Goal: Transaction & Acquisition: Purchase product/service

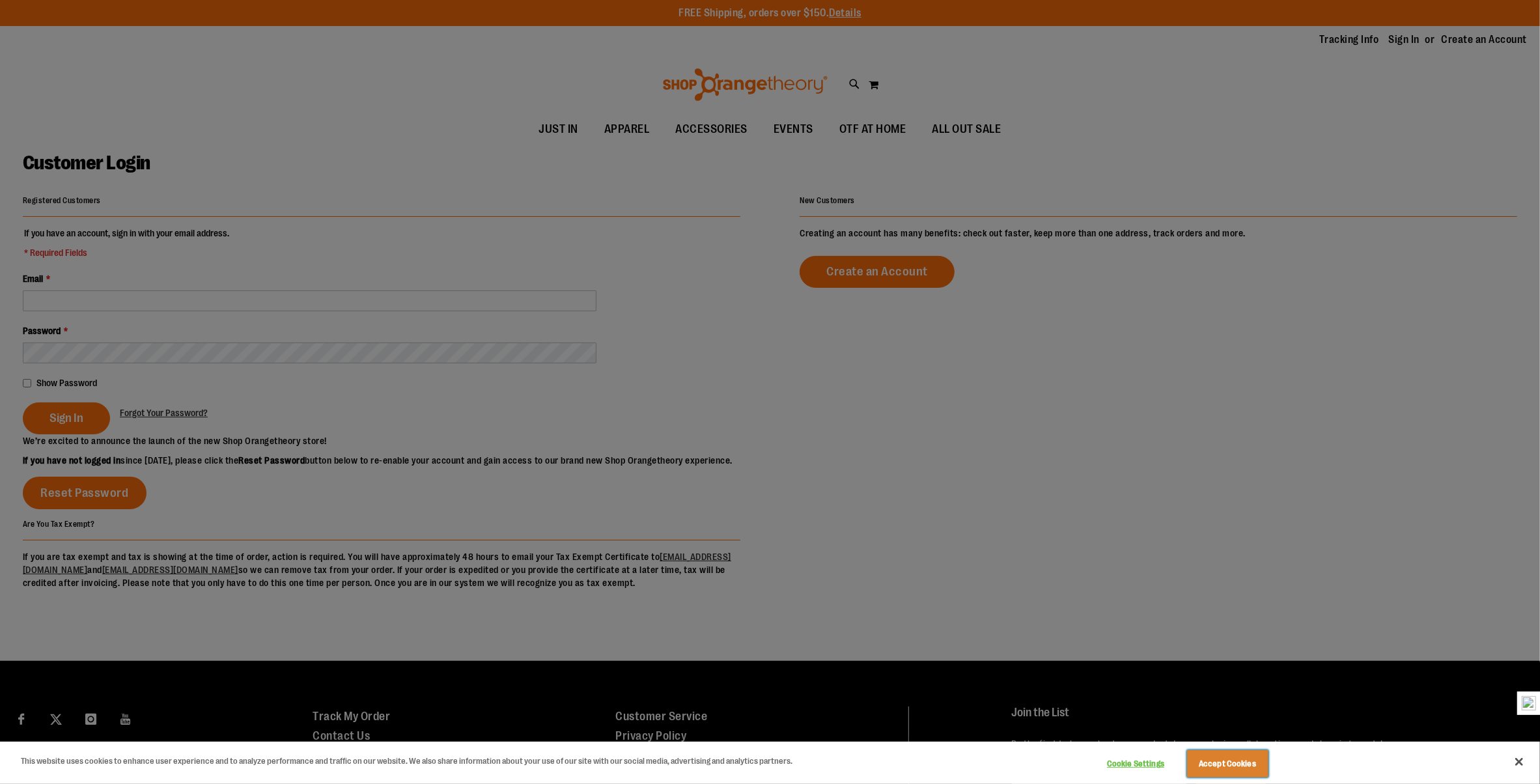
click at [1241, 756] on button "Accept Cookies" at bounding box center [1227, 763] width 81 height 27
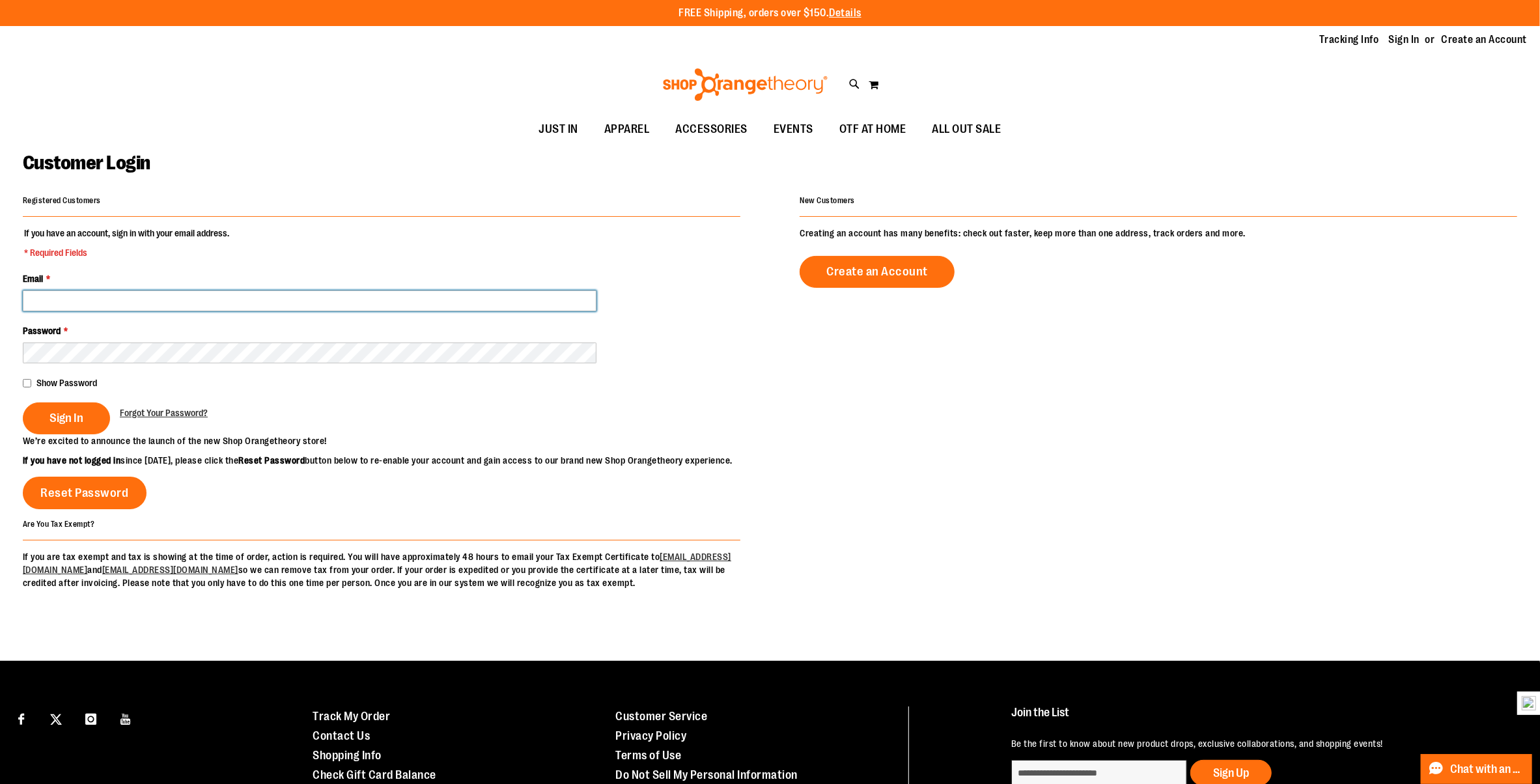
click at [84, 301] on input "Email *" at bounding box center [309, 300] width 573 height 21
type input "**********"
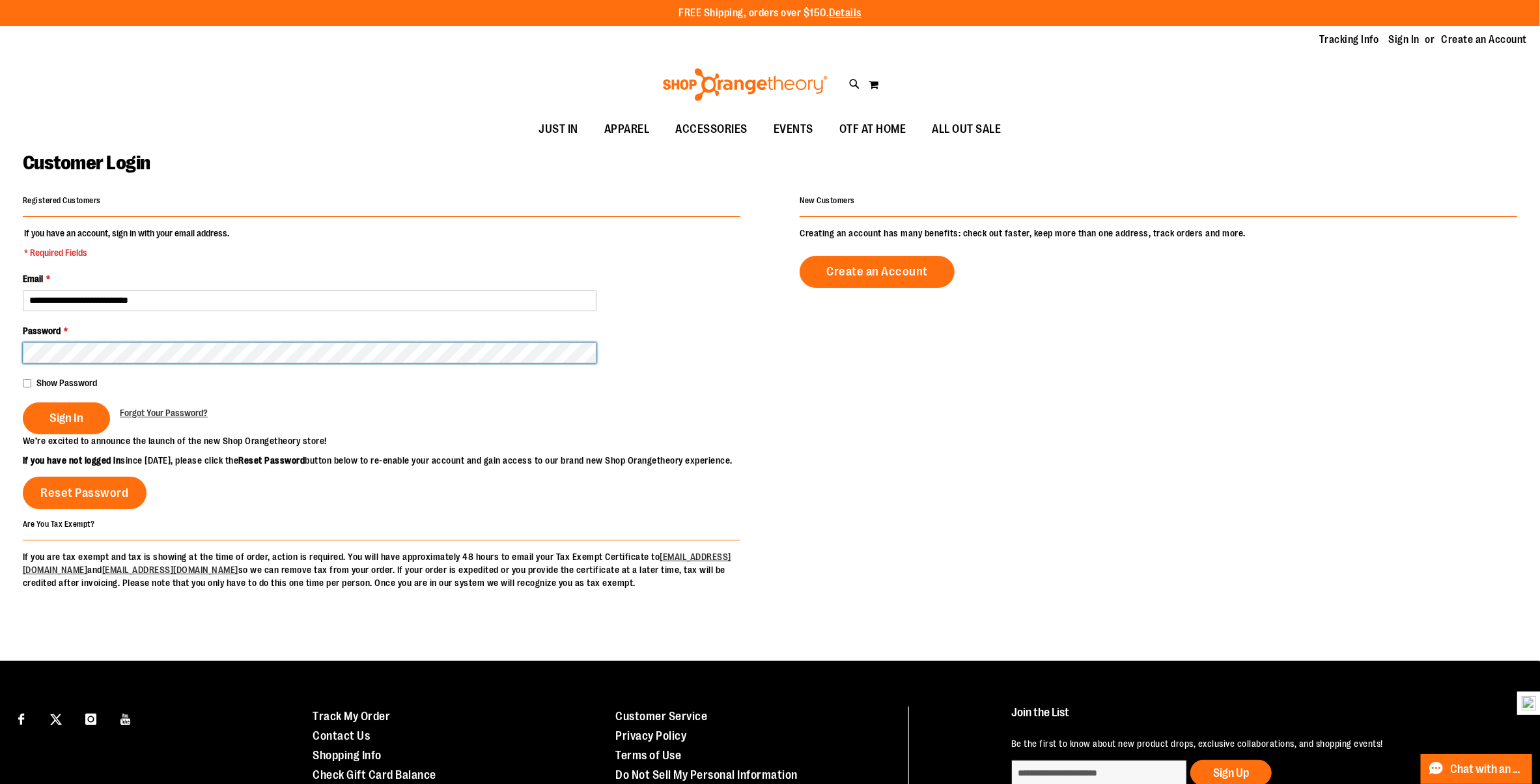
click at [23, 403] on button "Sign In" at bounding box center [66, 418] width 87 height 32
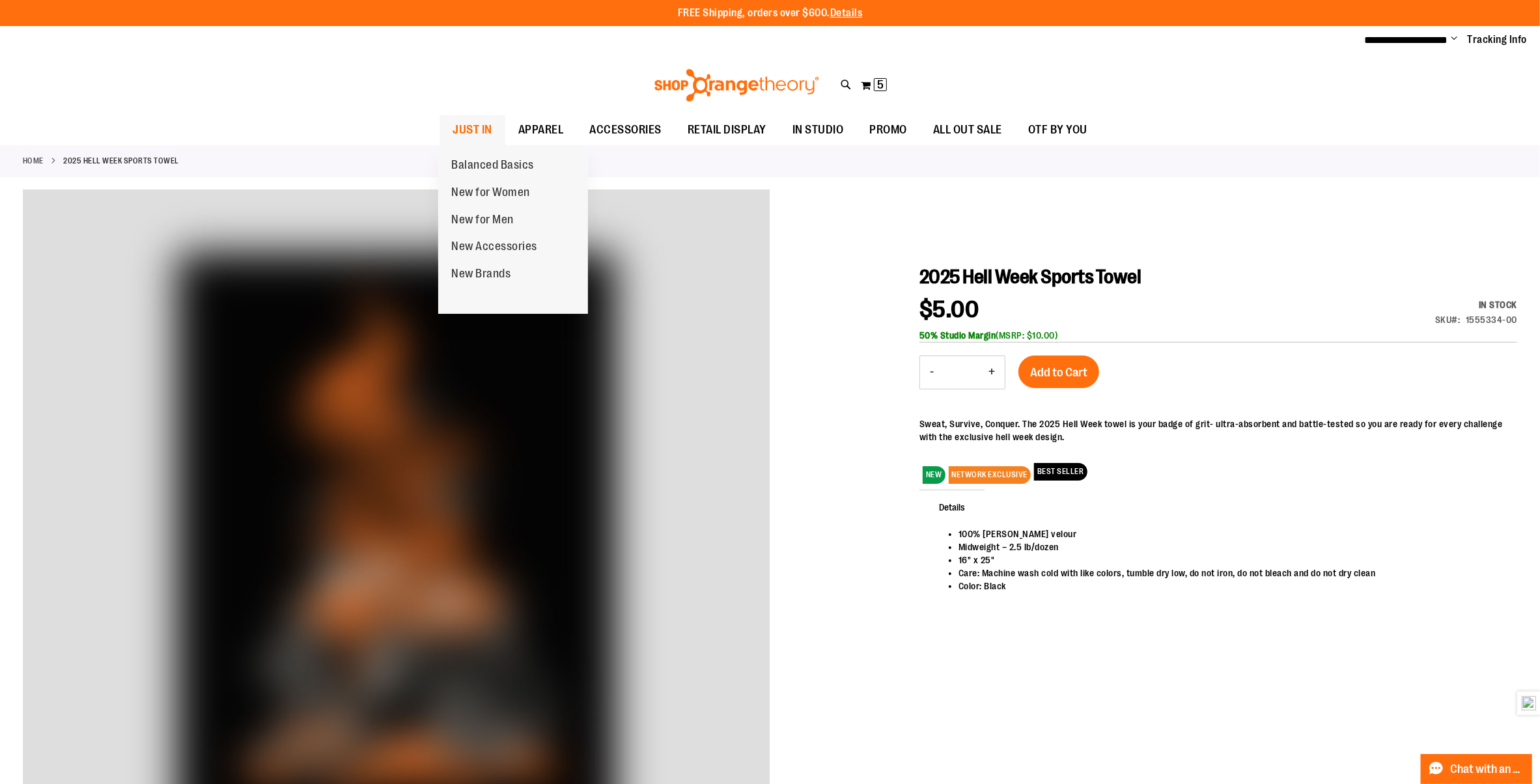
click at [484, 127] on span "JUST IN" at bounding box center [472, 130] width 40 height 29
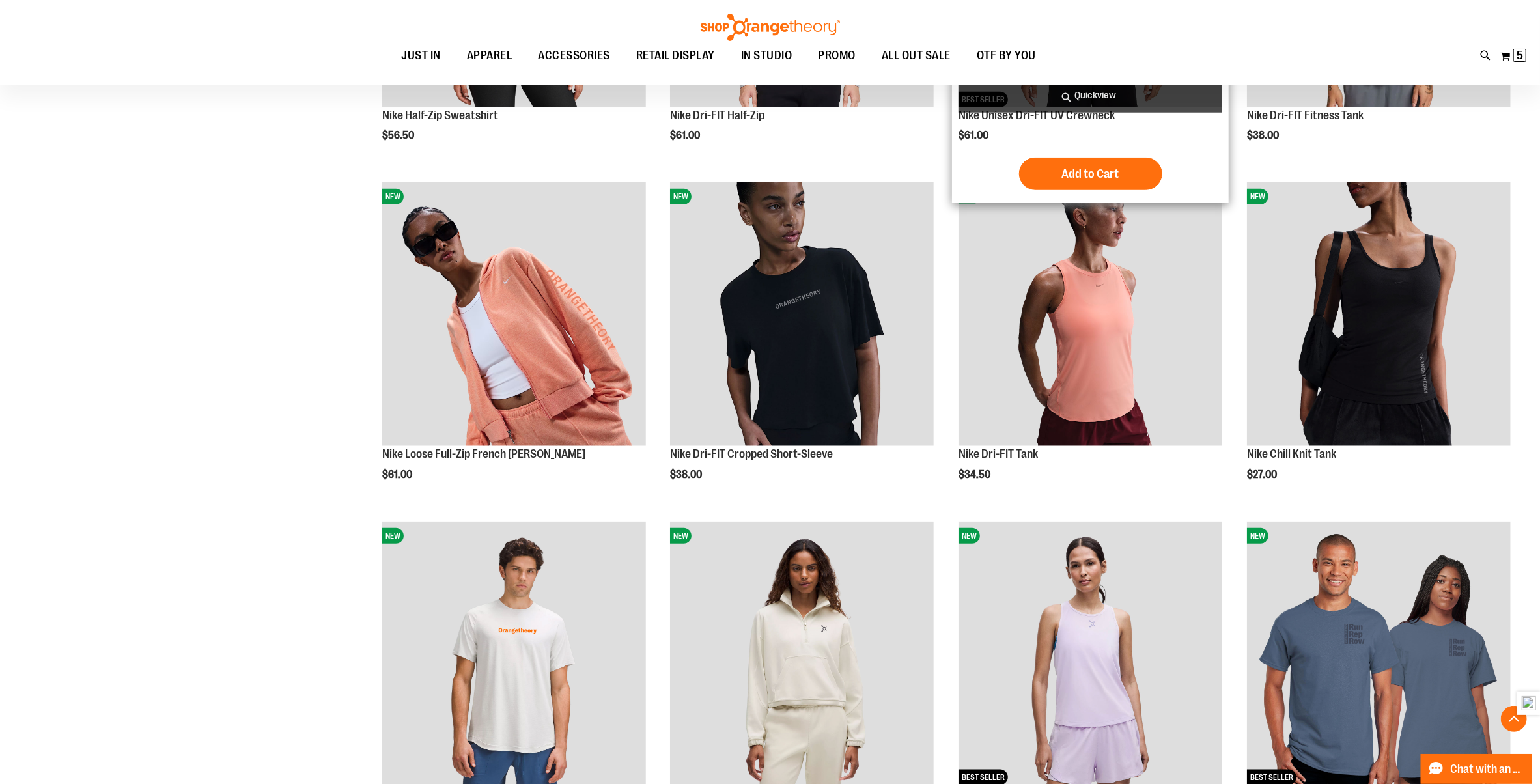
scroll to position [1128, 0]
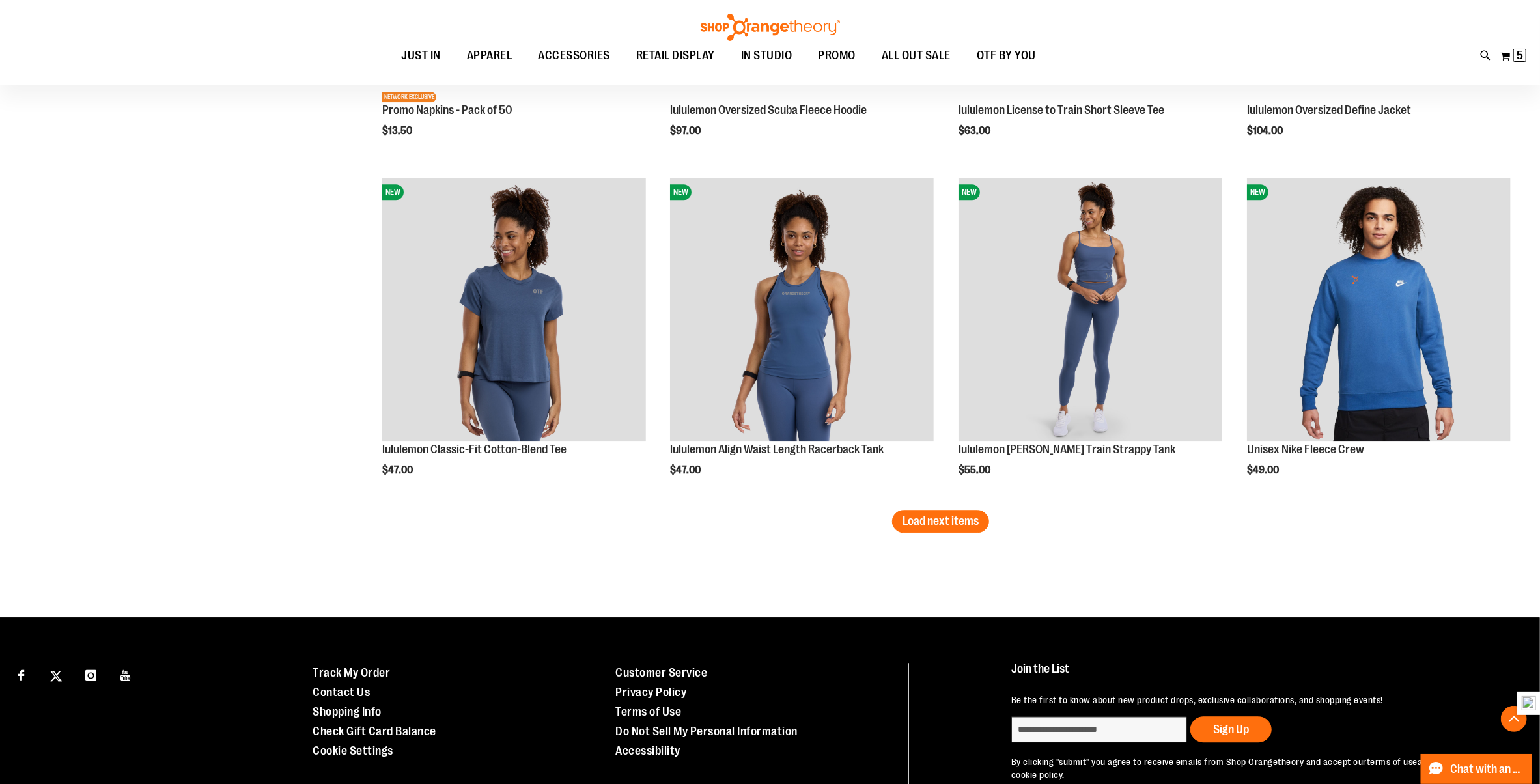
scroll to position [2875, 0]
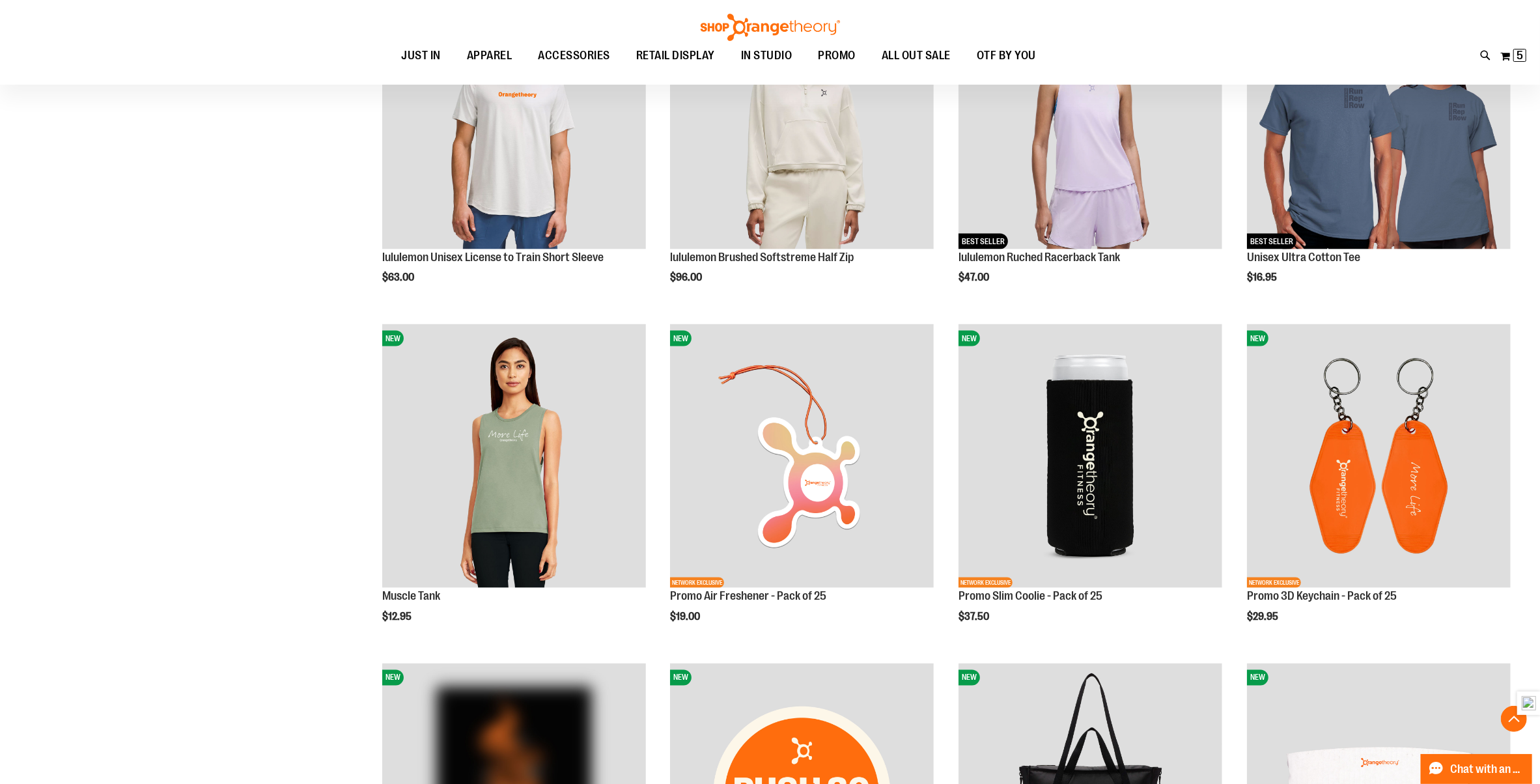
scroll to position [1574, 0]
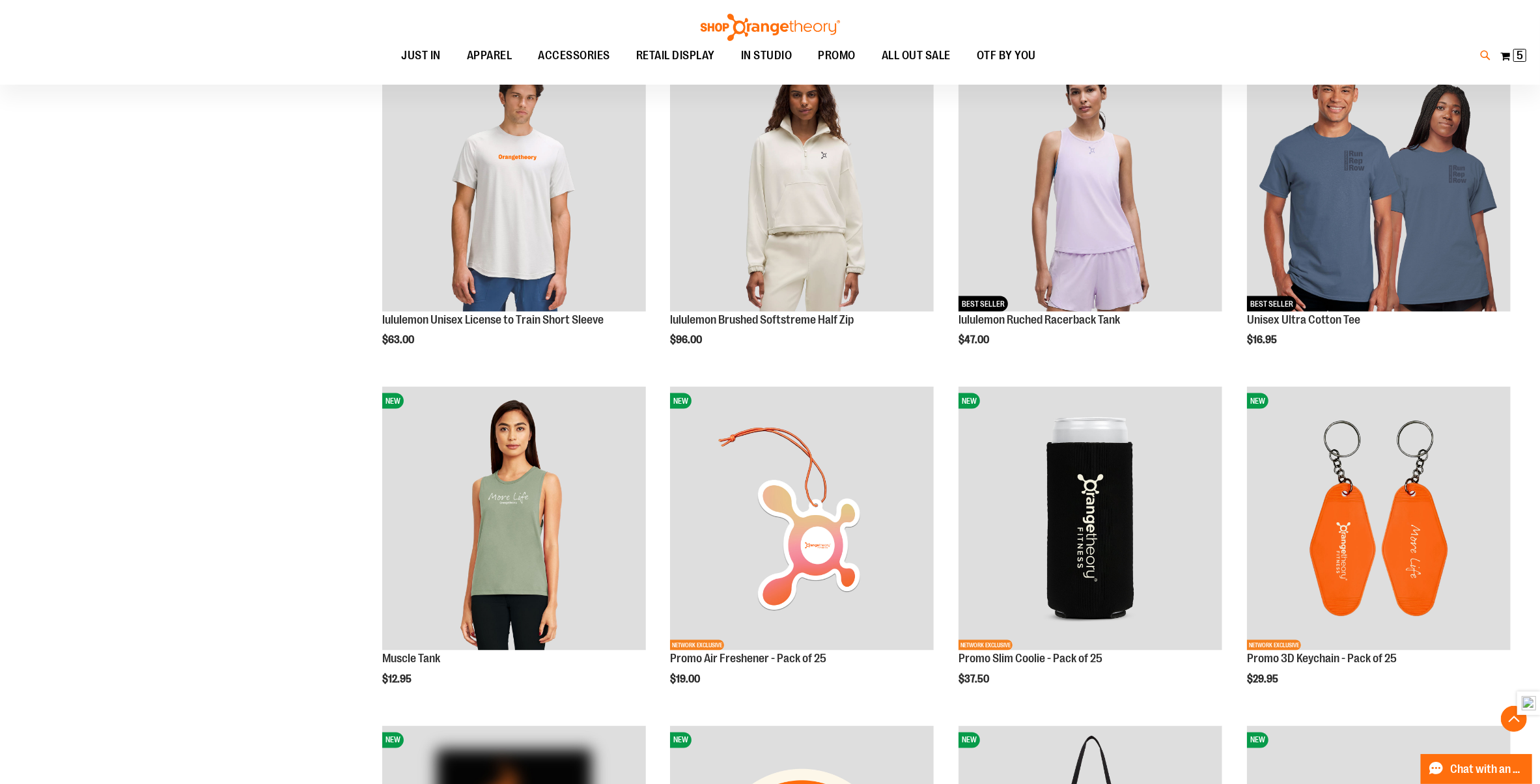
click at [1488, 60] on icon at bounding box center [1486, 55] width 11 height 15
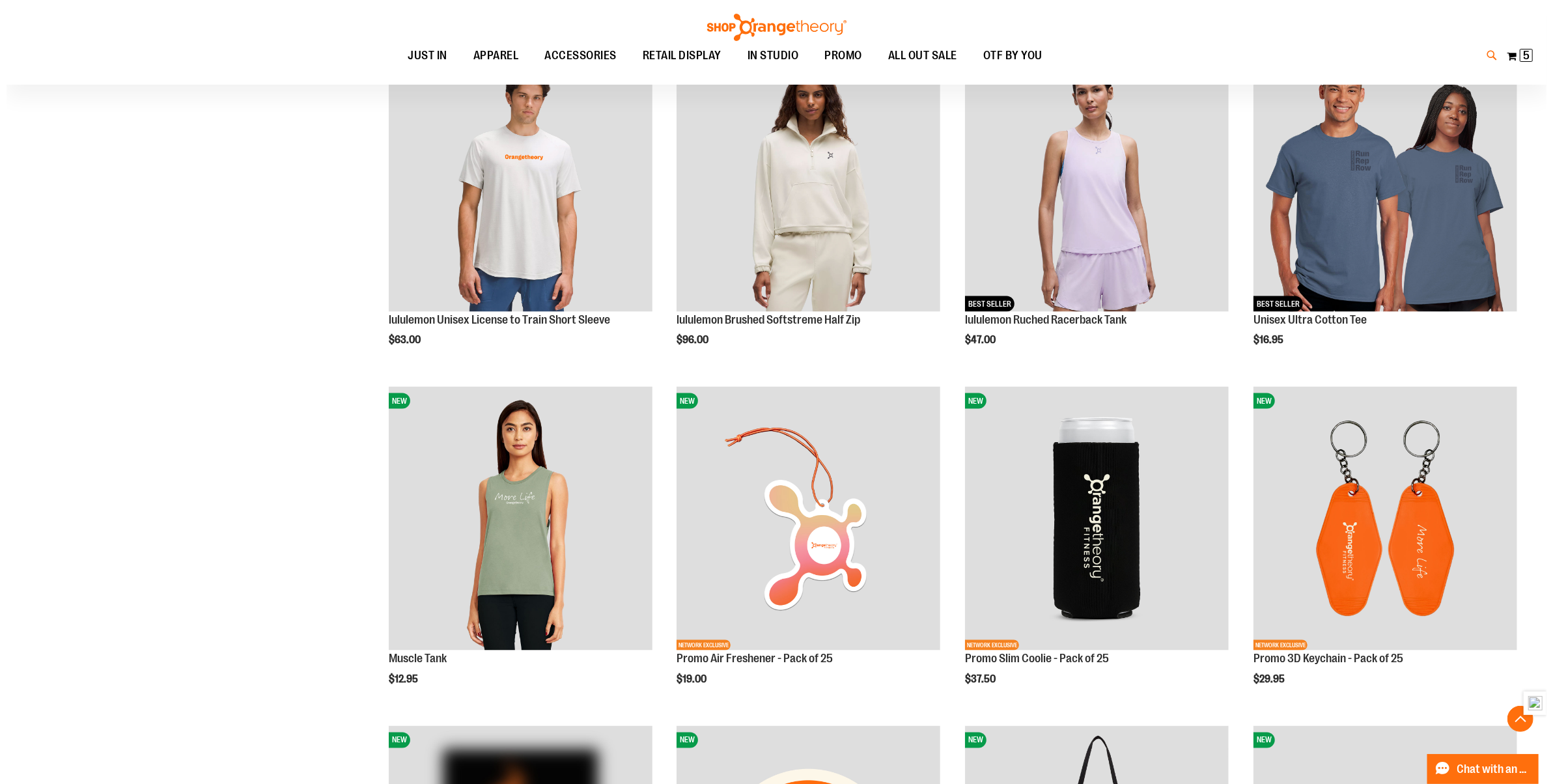
scroll to position [1576, 0]
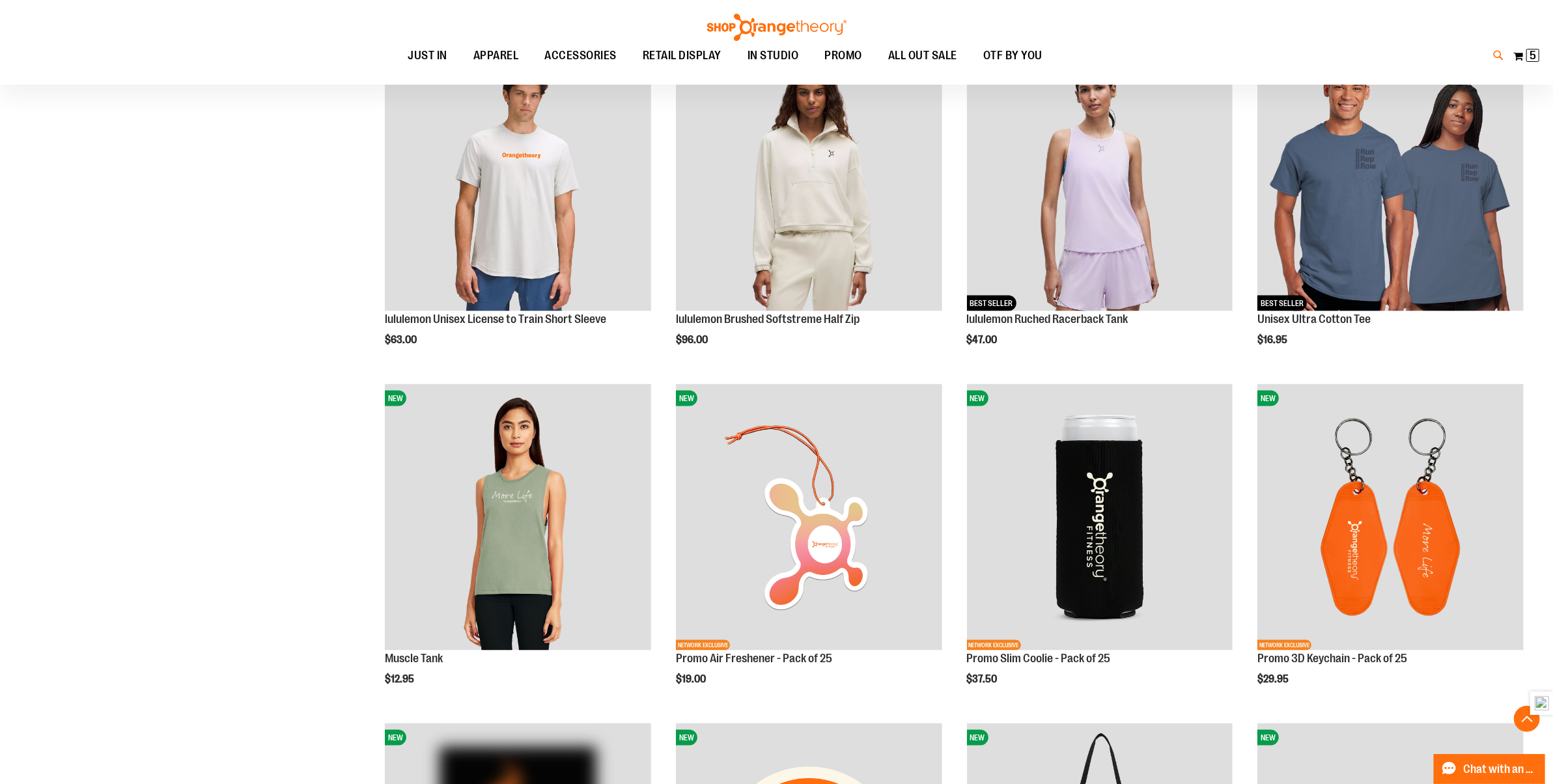
type input "*********"
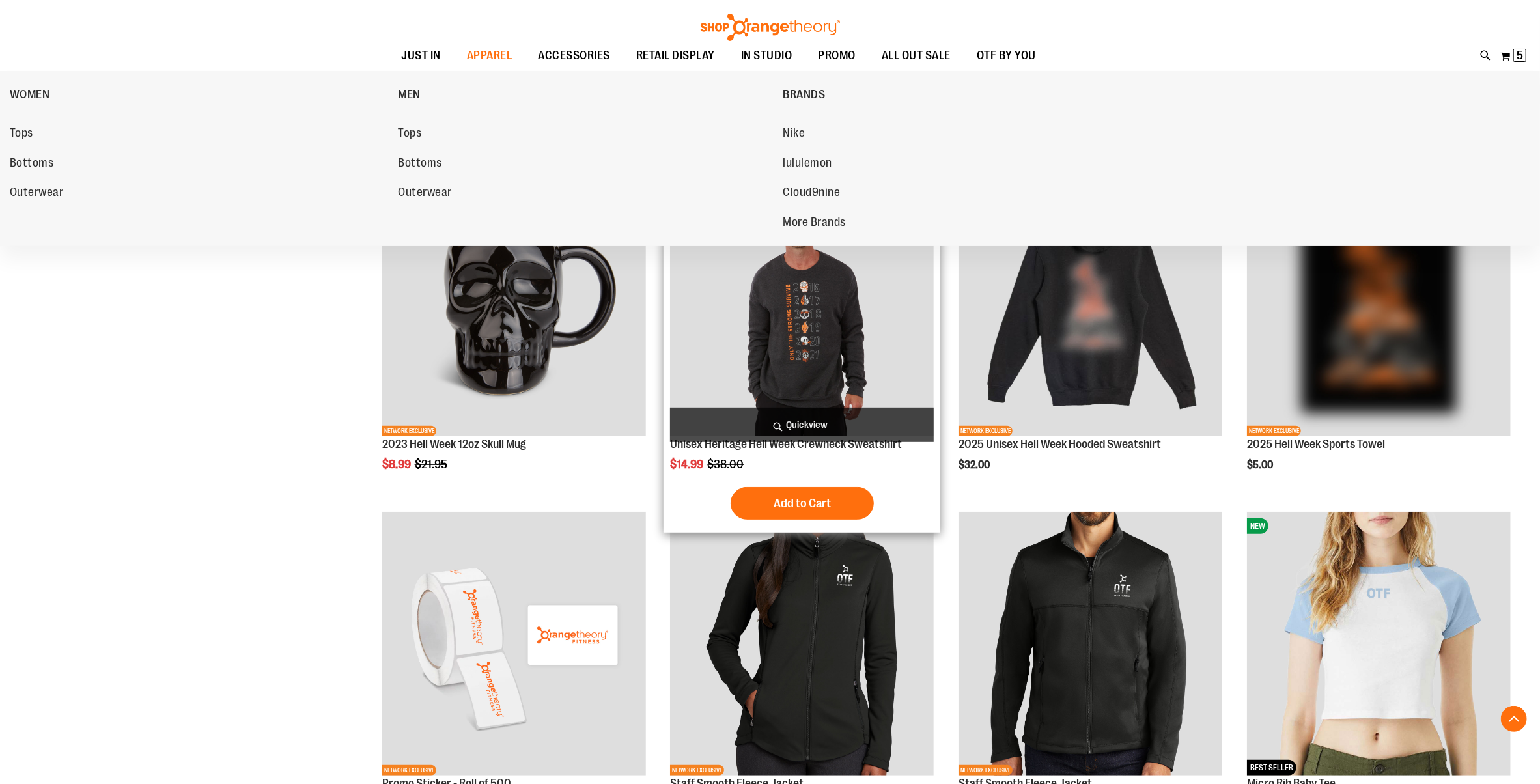
scroll to position [347, 0]
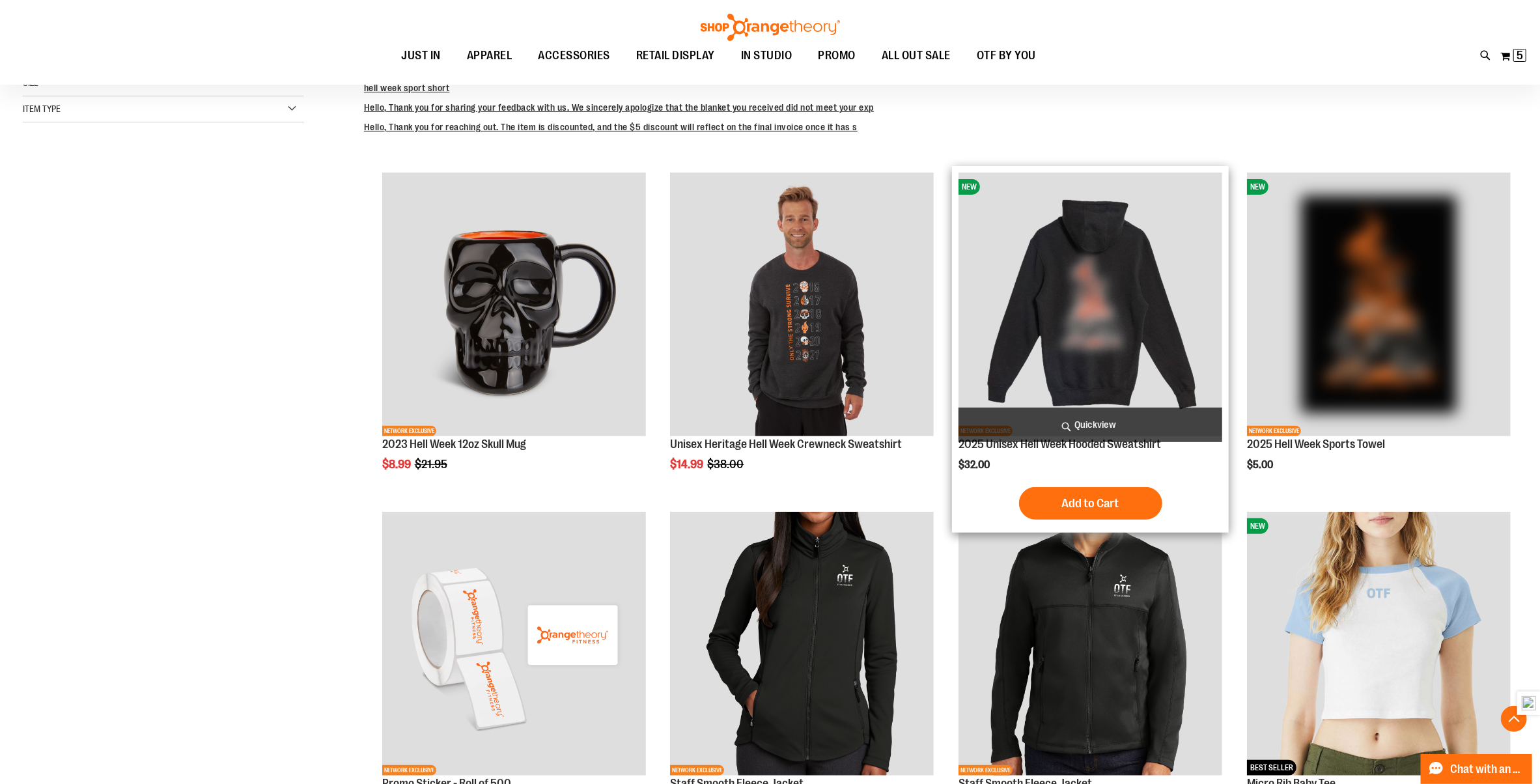
click at [1129, 288] on img "product" at bounding box center [1090, 304] width 264 height 264
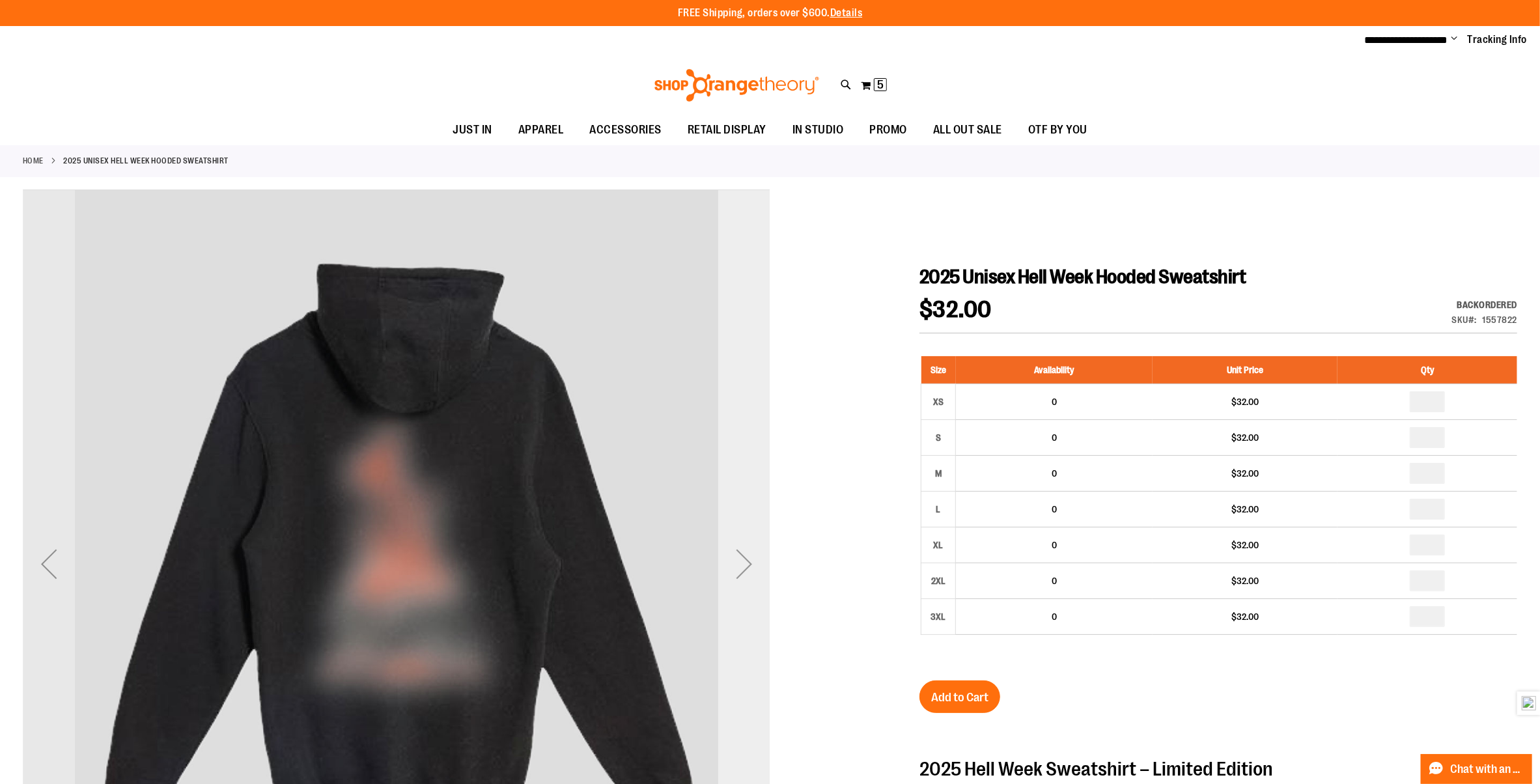
click at [746, 552] on div "Next" at bounding box center [744, 564] width 52 height 52
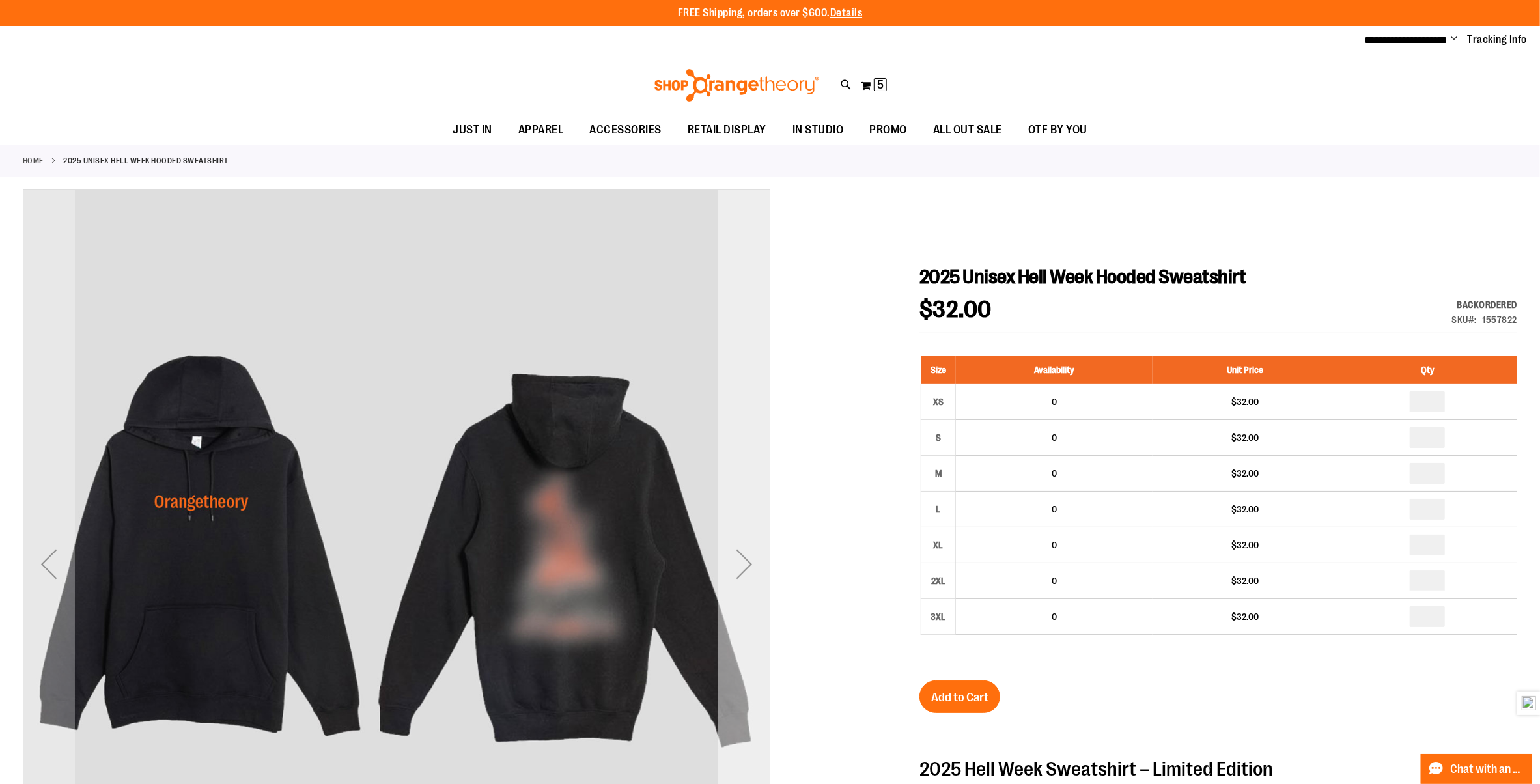
click at [746, 552] on div "Next" at bounding box center [744, 564] width 52 height 52
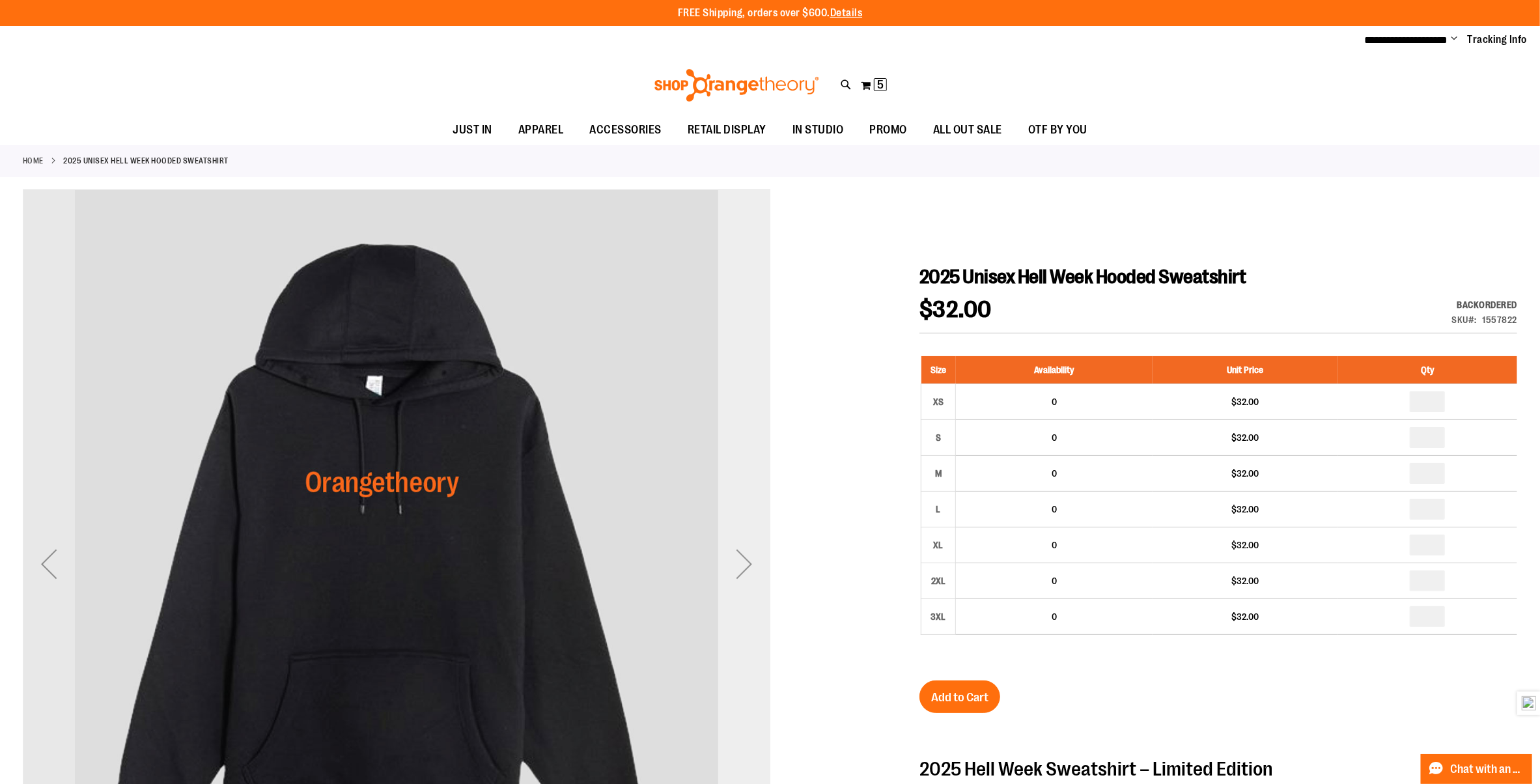
click at [746, 552] on div "Next" at bounding box center [744, 564] width 52 height 52
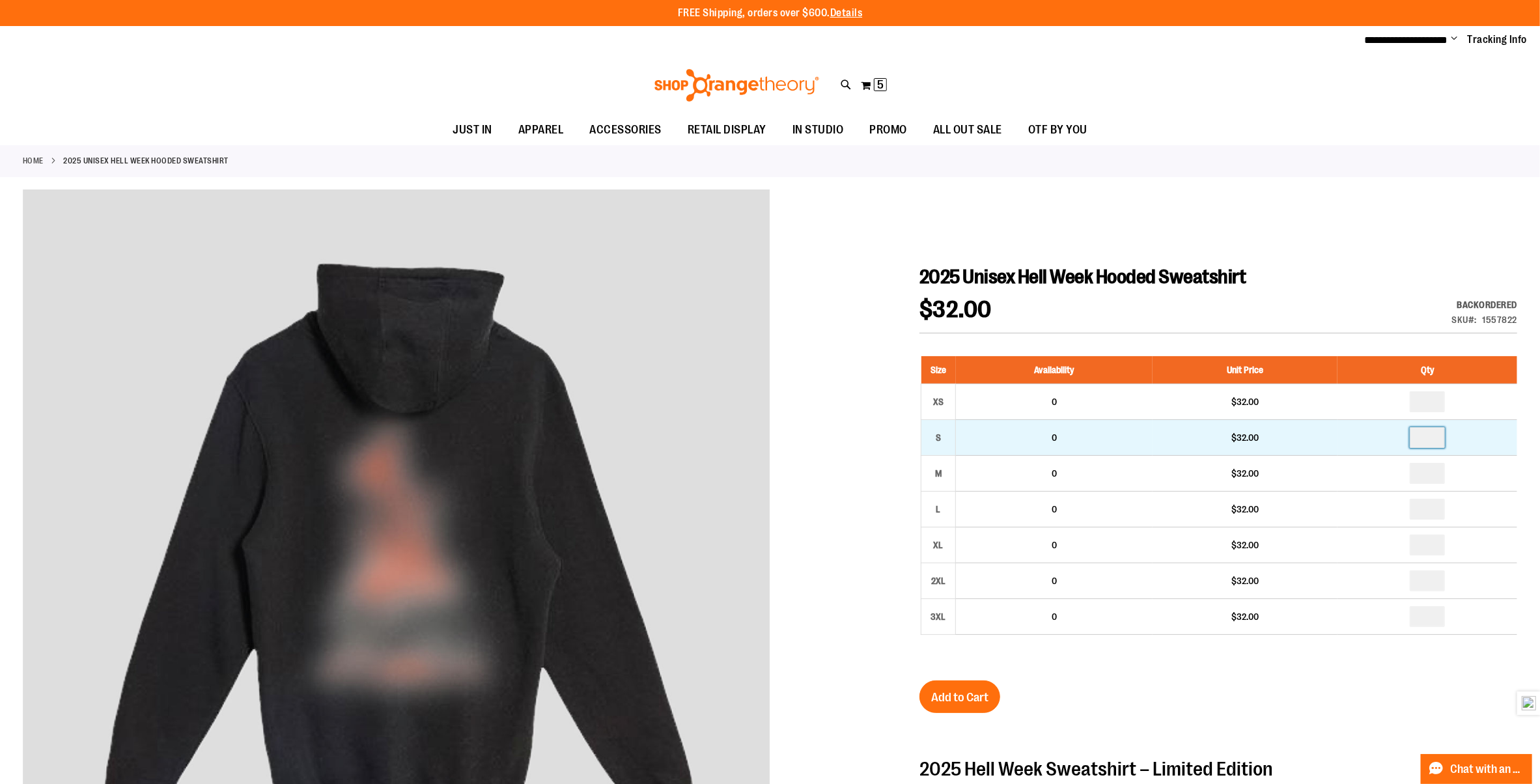
drag, startPoint x: 1438, startPoint y: 438, endPoint x: 1402, endPoint y: 435, distance: 36.1
click at [1402, 435] on td at bounding box center [1427, 437] width 179 height 36
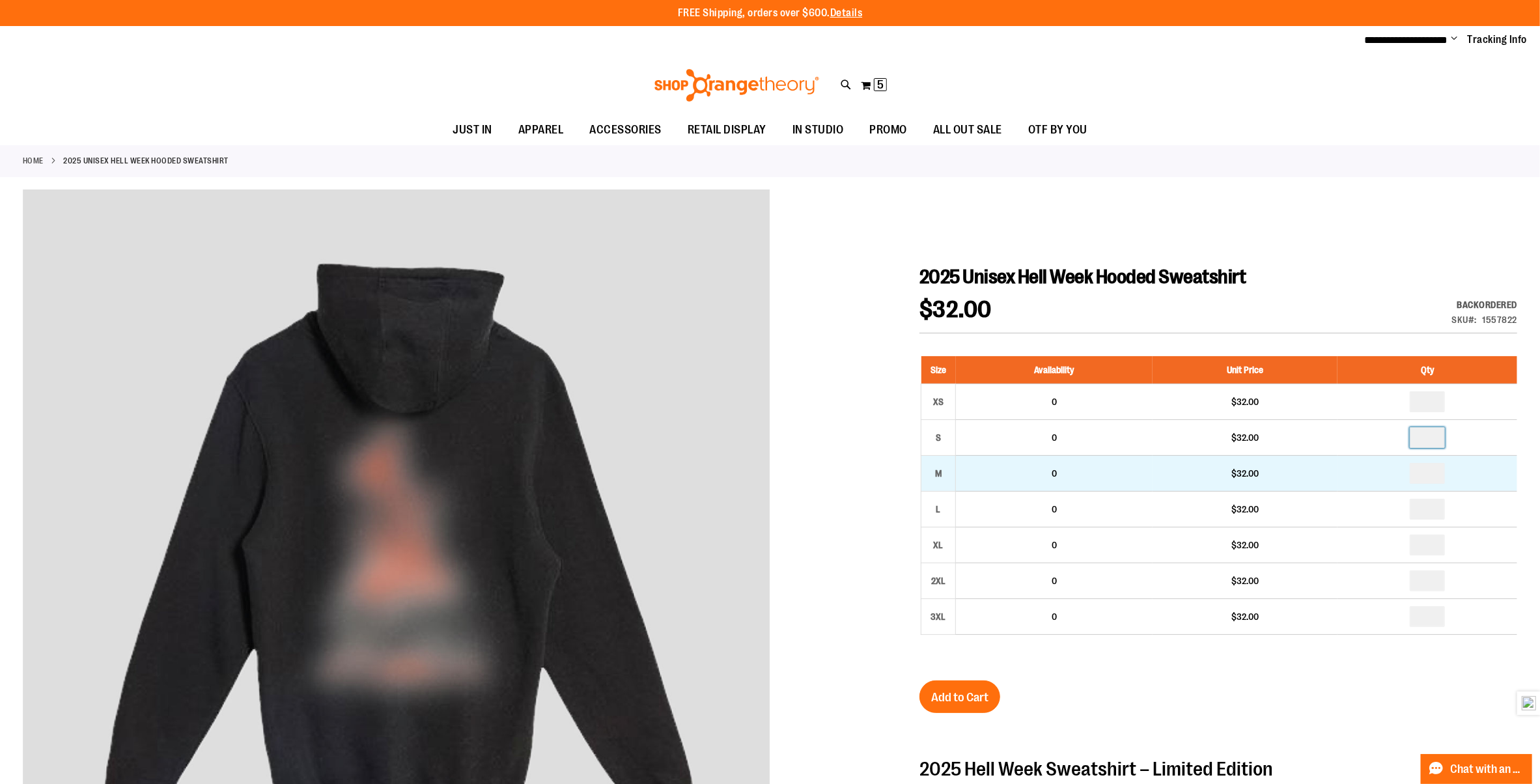
type input "*"
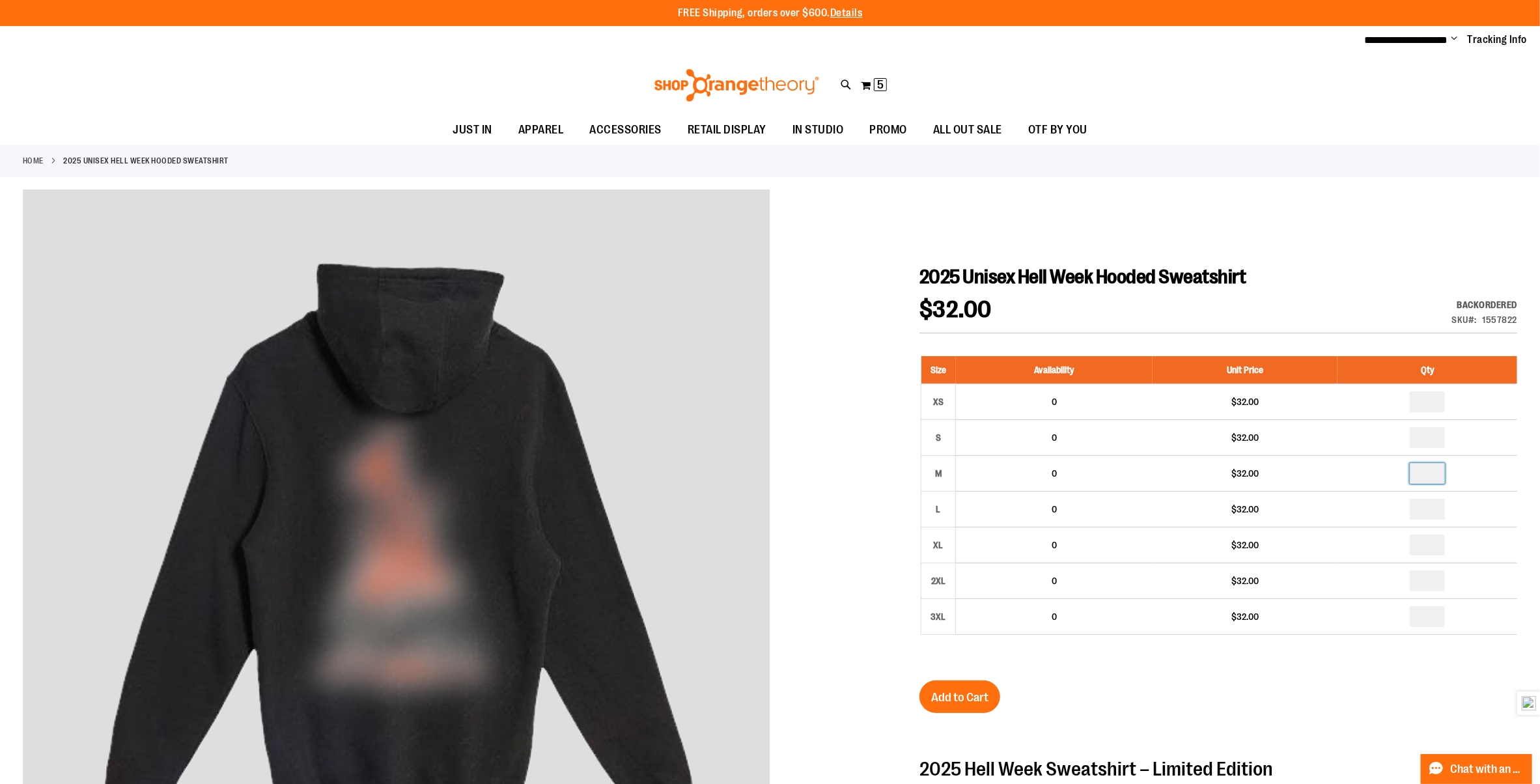
click at [1437, 474] on input "number" at bounding box center [1427, 472] width 35 height 21
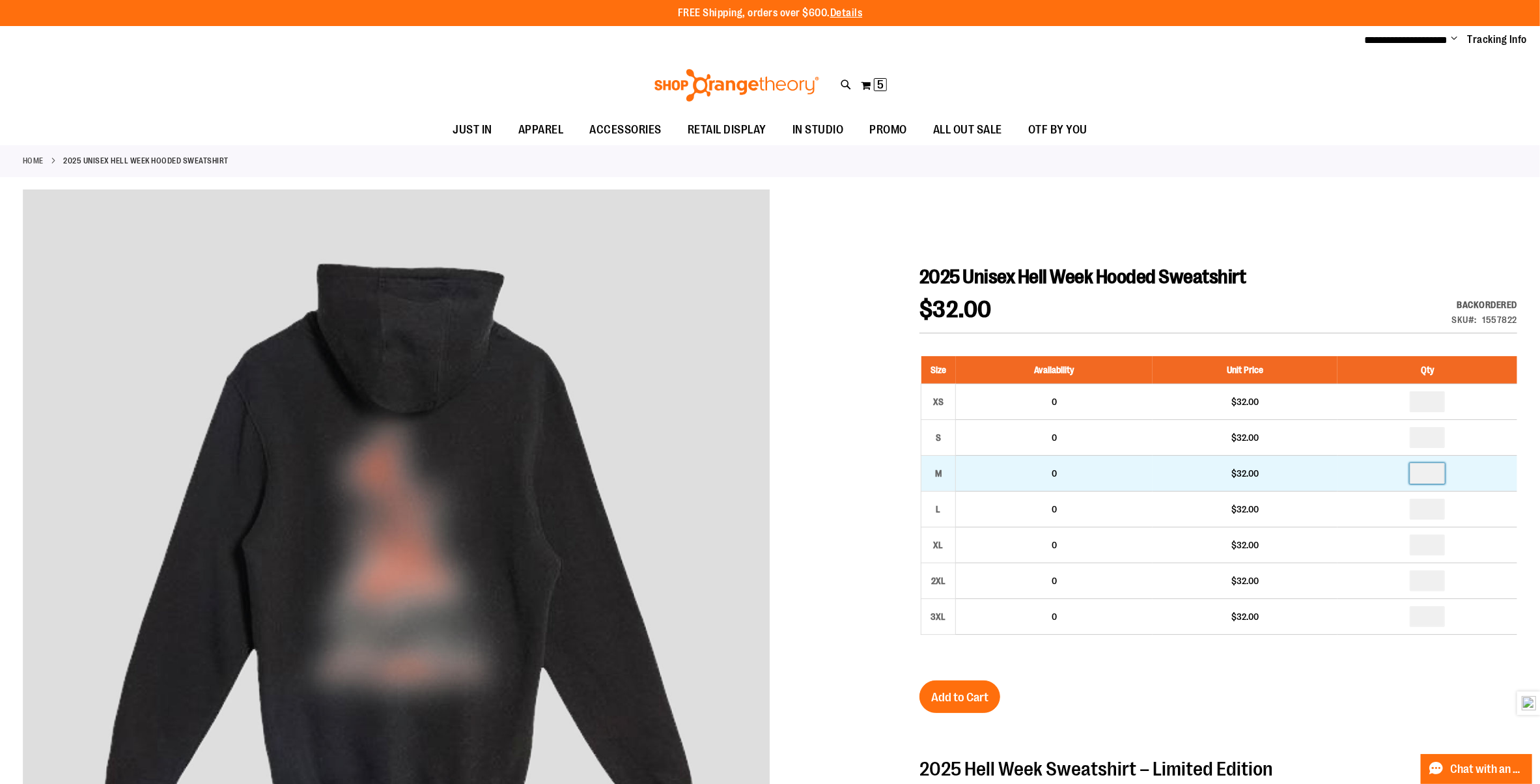
type input "*"
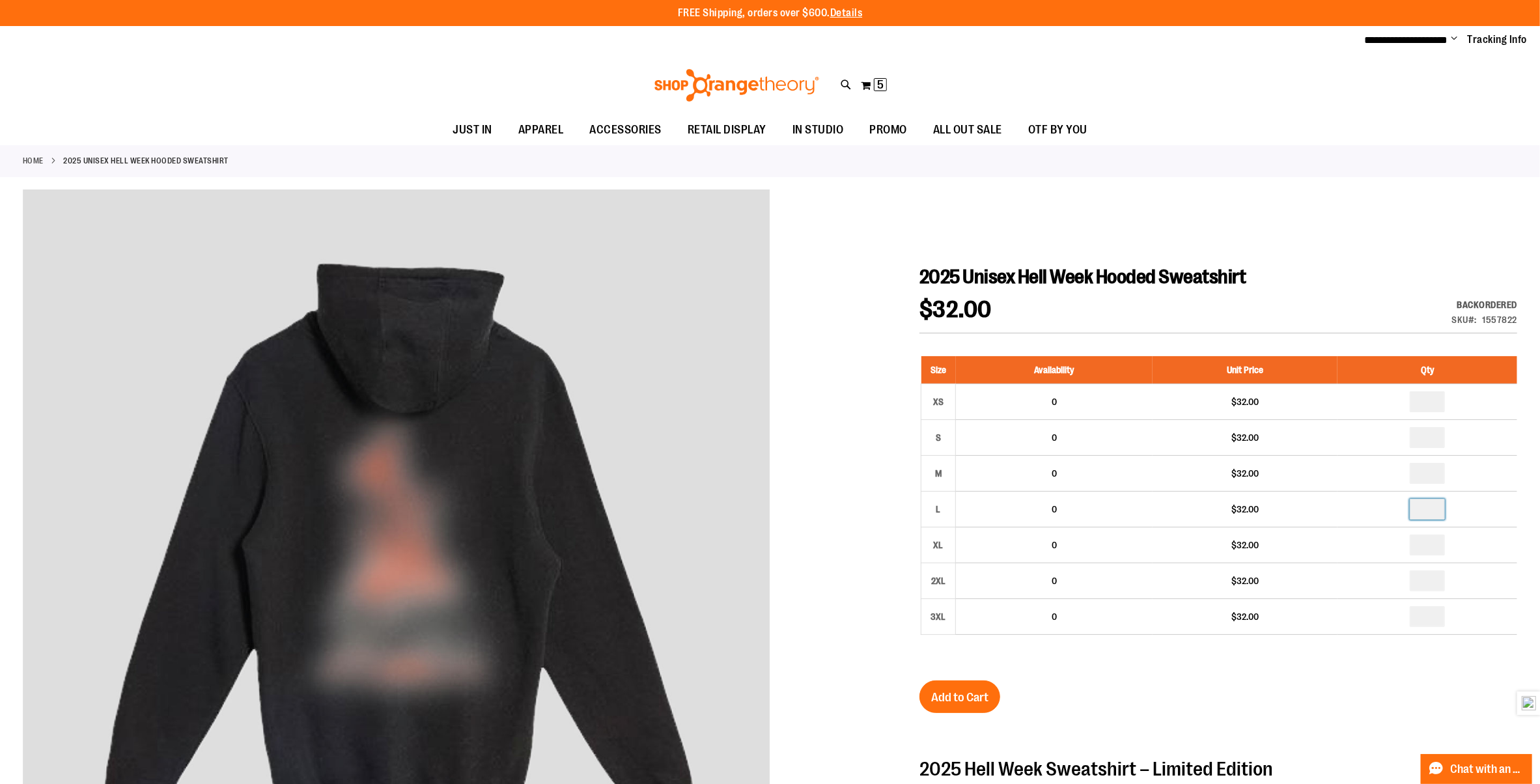
click at [1426, 509] on input "number" at bounding box center [1427, 509] width 35 height 21
type input "*"
click at [1423, 548] on input "number" at bounding box center [1427, 544] width 35 height 21
type input "*"
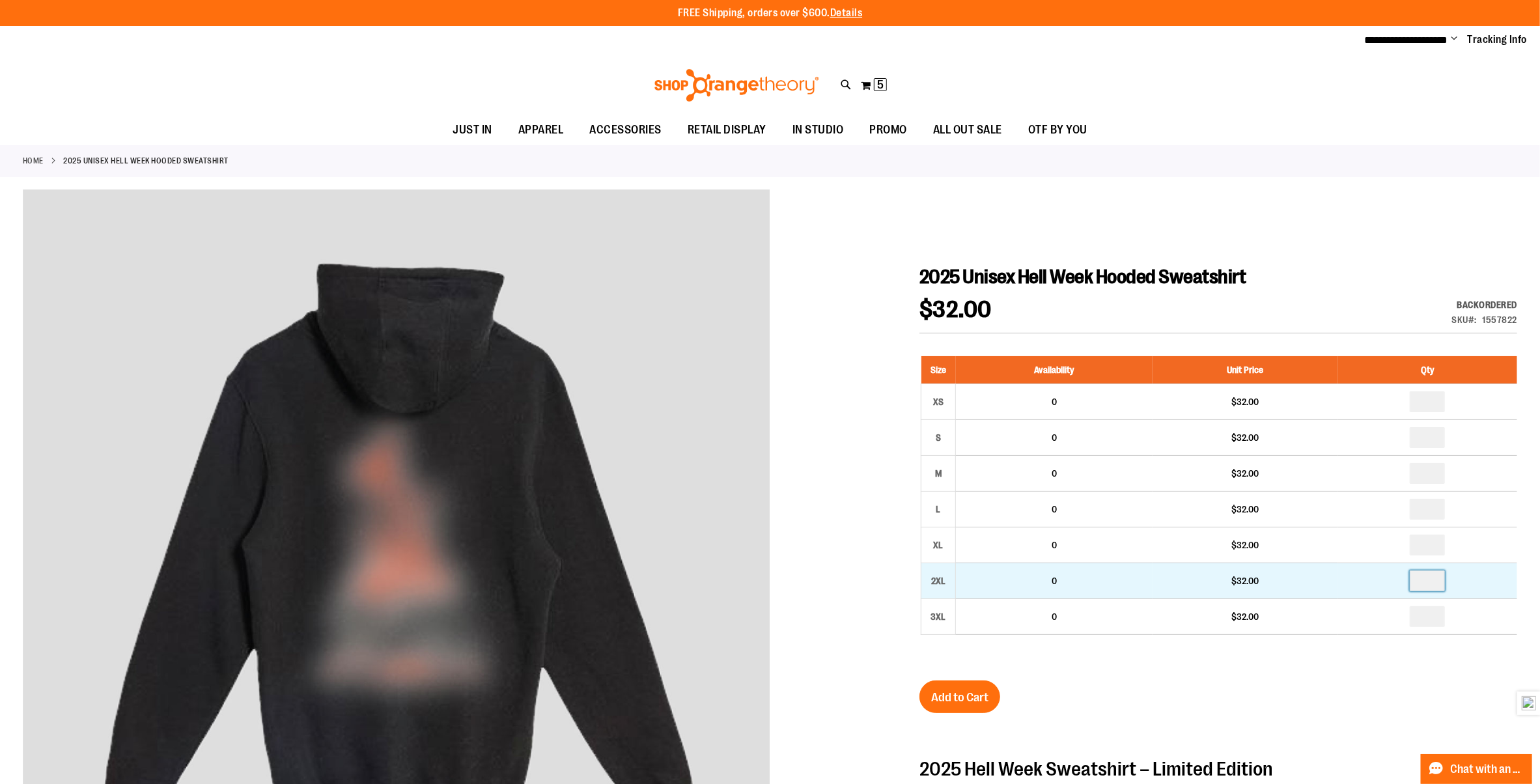
click at [1433, 577] on input "number" at bounding box center [1427, 580] width 35 height 21
type input "*"
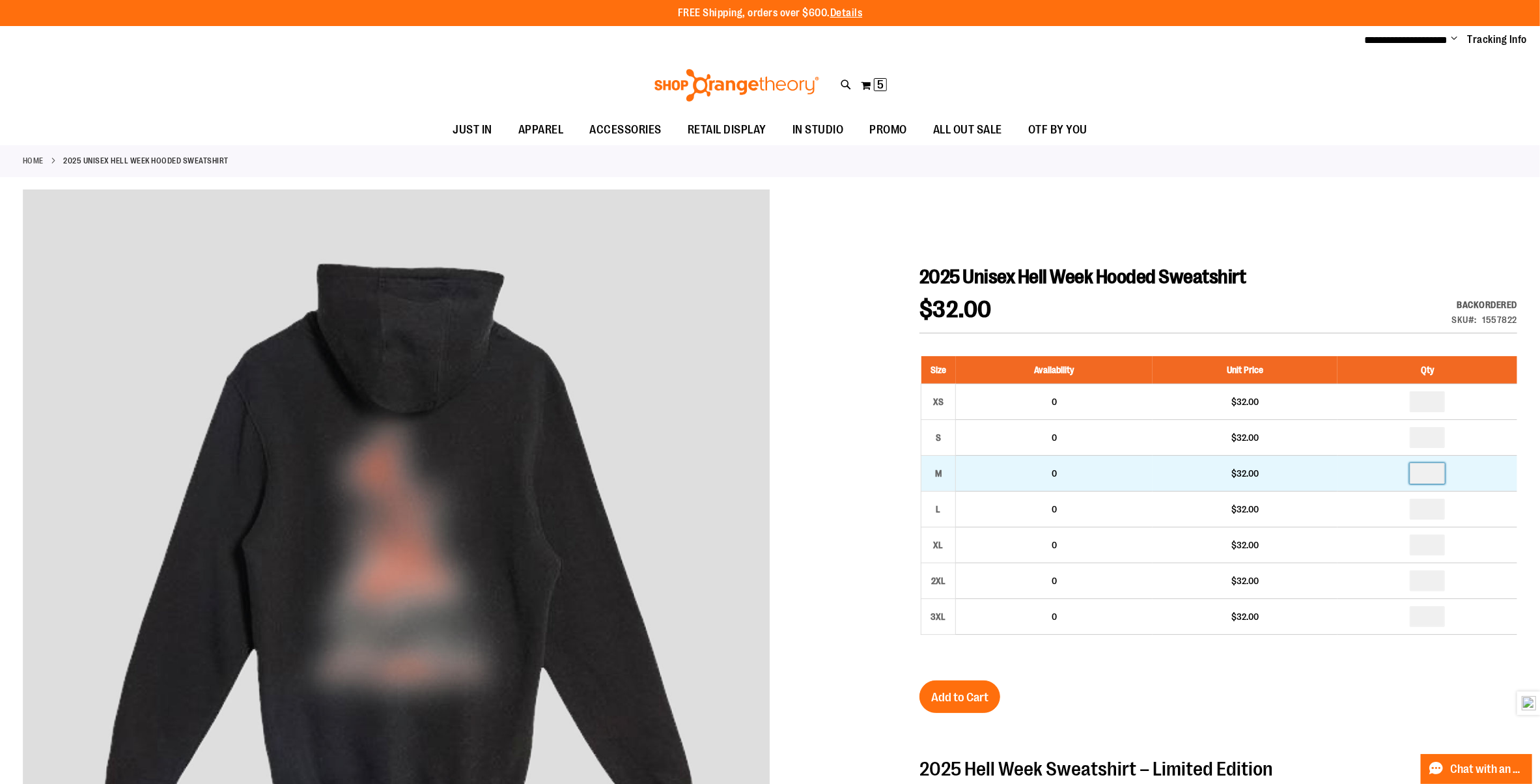
click at [1436, 475] on input "*" at bounding box center [1427, 472] width 35 height 21
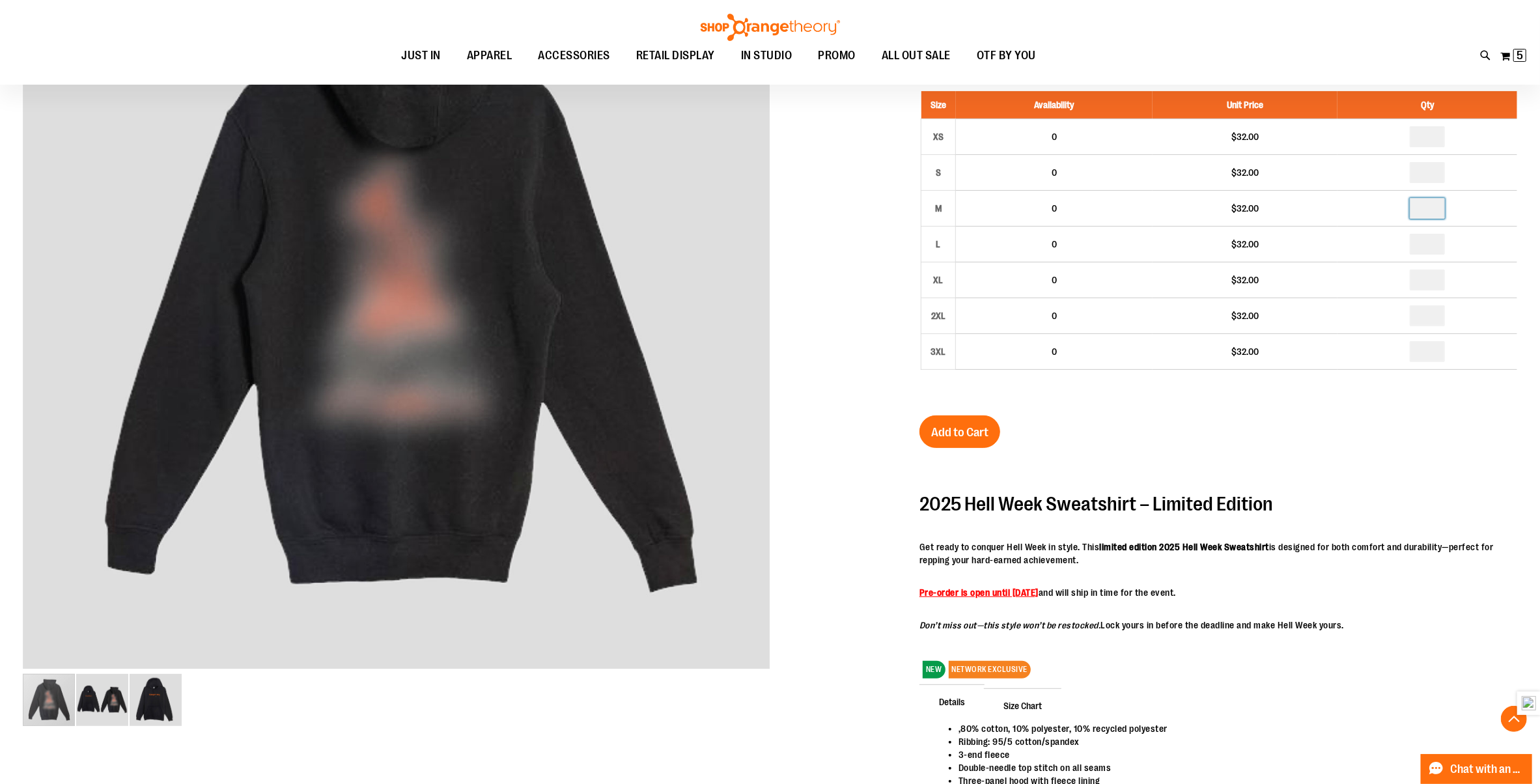
scroll to position [261, 0]
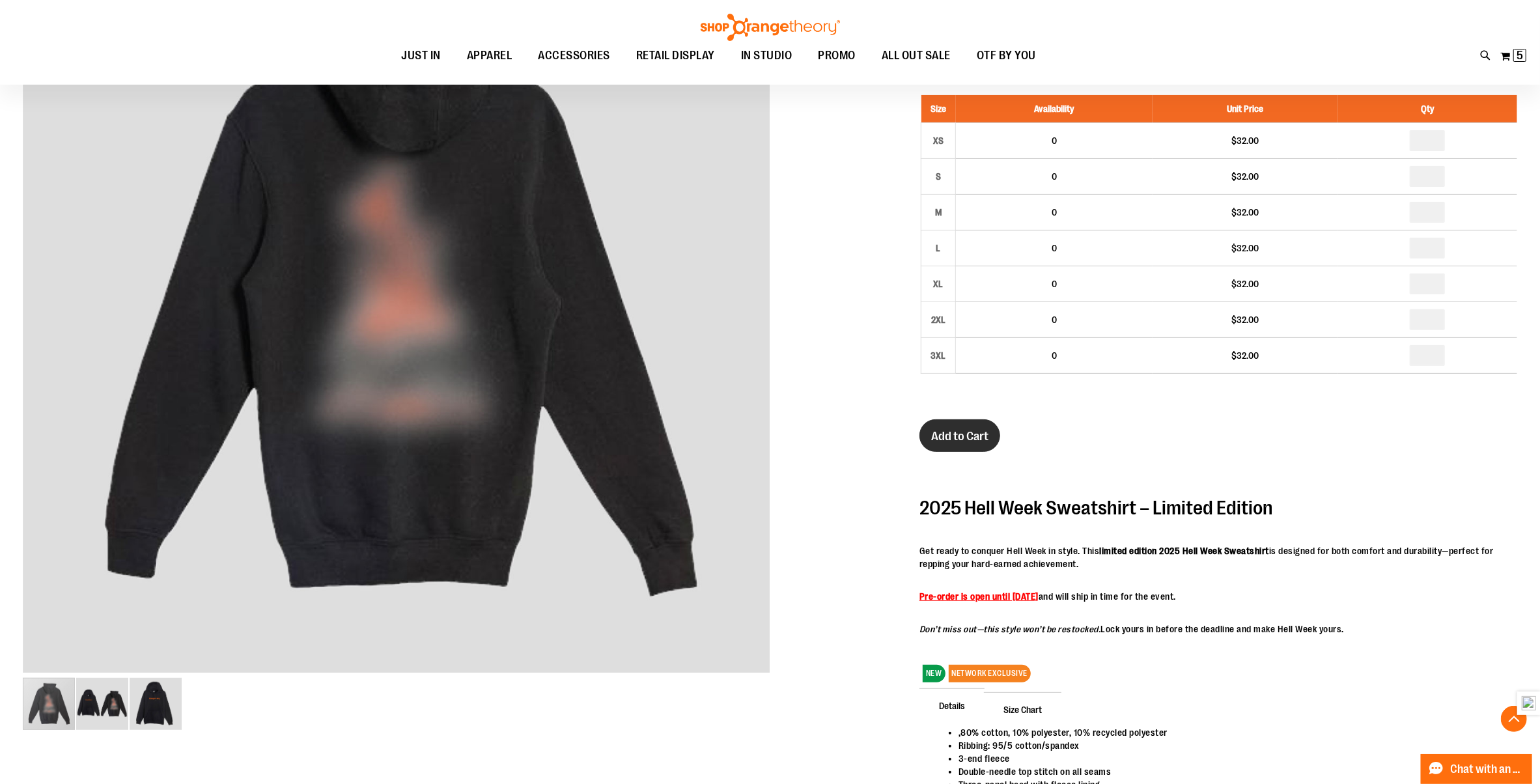
click at [975, 433] on span "Add to Cart" at bounding box center [960, 436] width 57 height 15
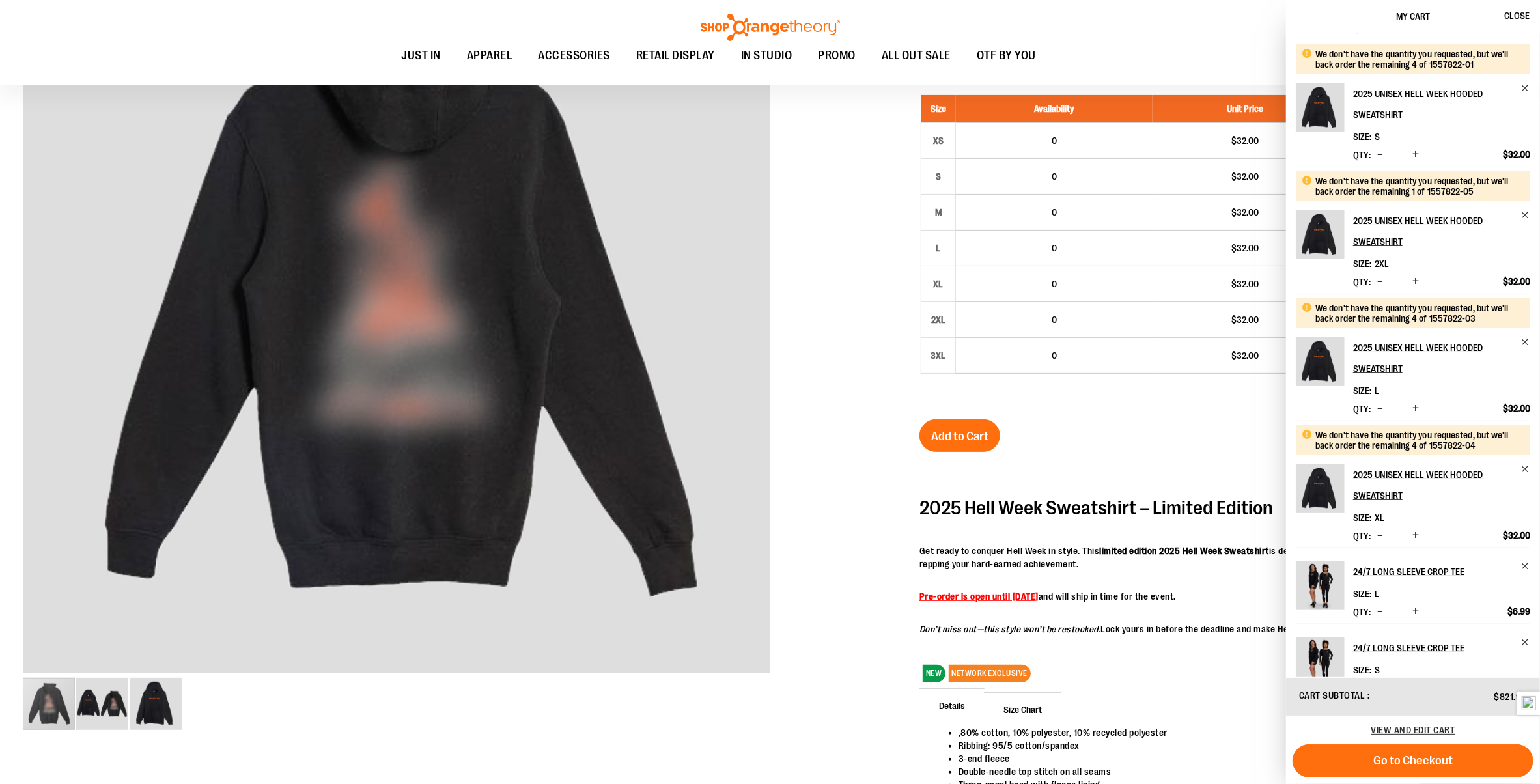
scroll to position [225, 0]
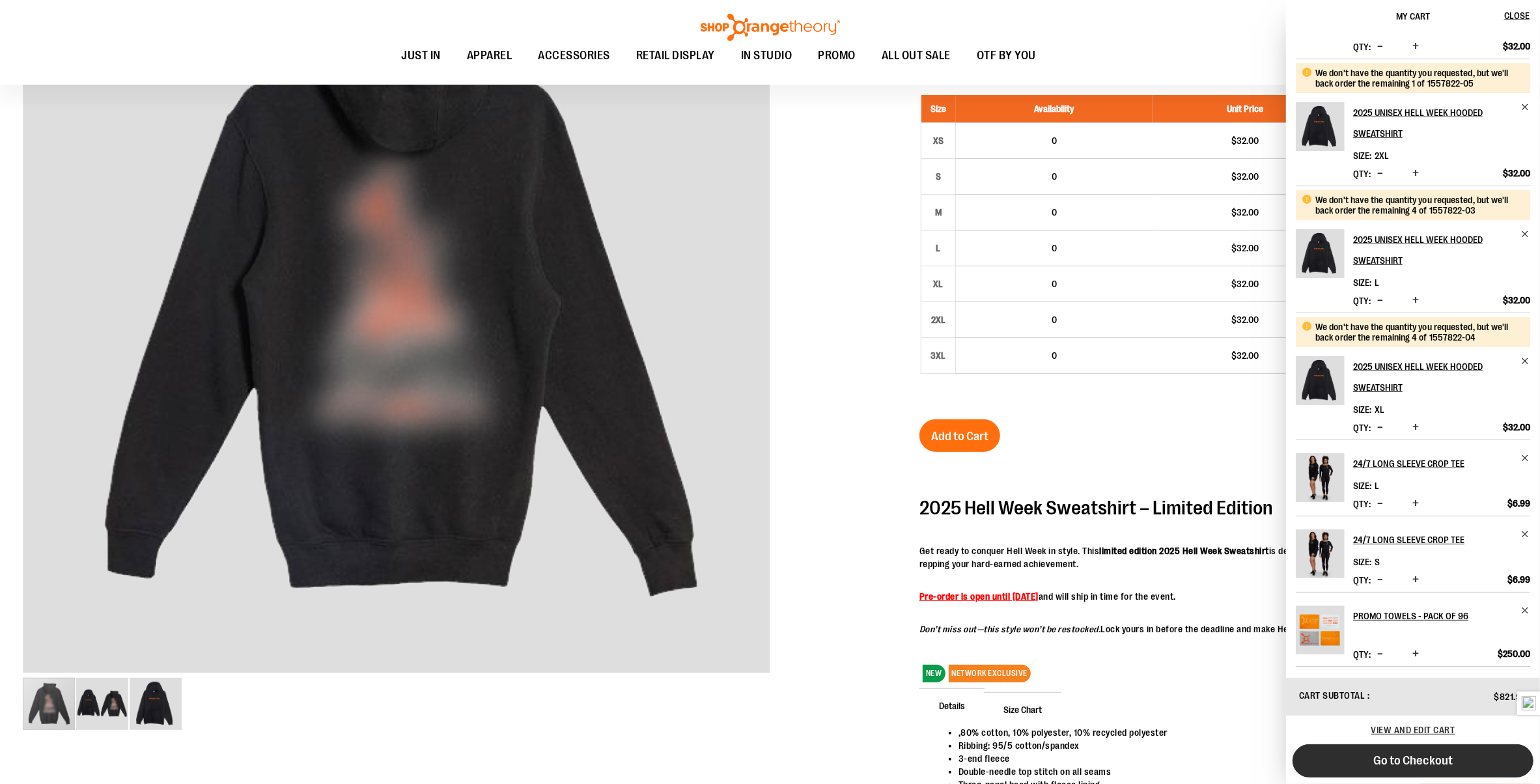
click at [1475, 760] on button "Go to Checkout" at bounding box center [1414, 760] width 241 height 33
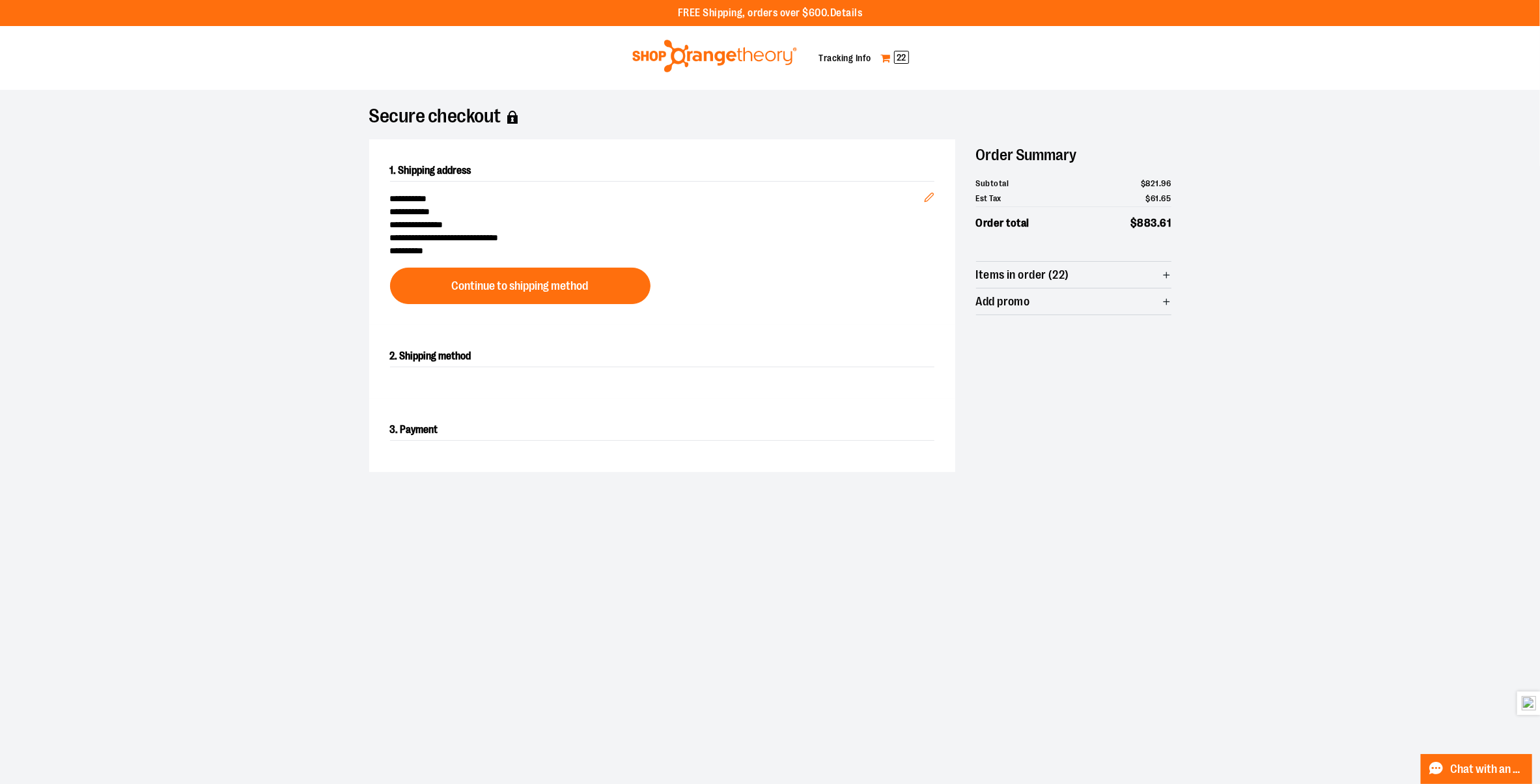
click at [883, 61] on link "My Cart 22" at bounding box center [895, 57] width 30 height 21
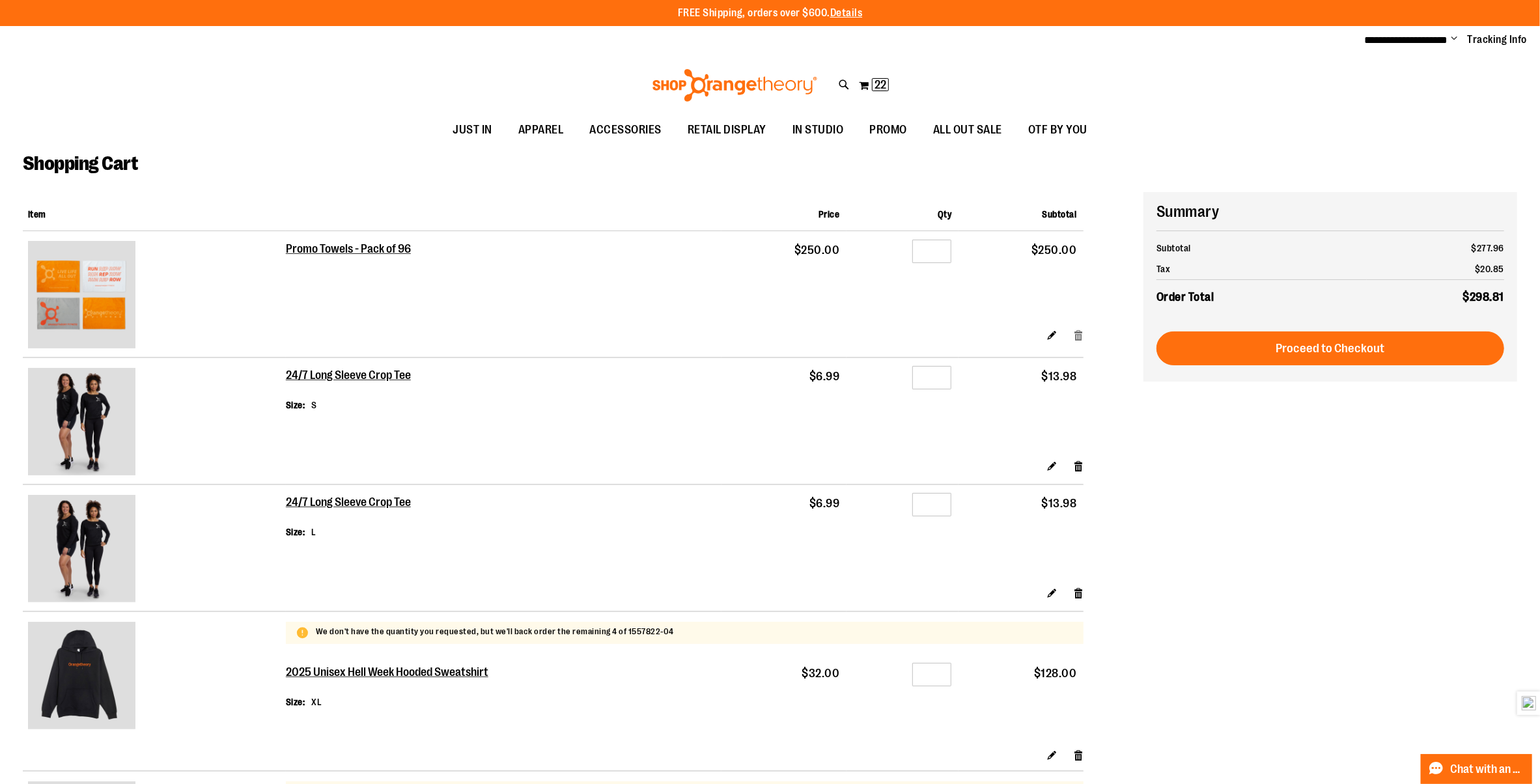
click at [1076, 339] on link "Remove item" at bounding box center [1078, 335] width 11 height 14
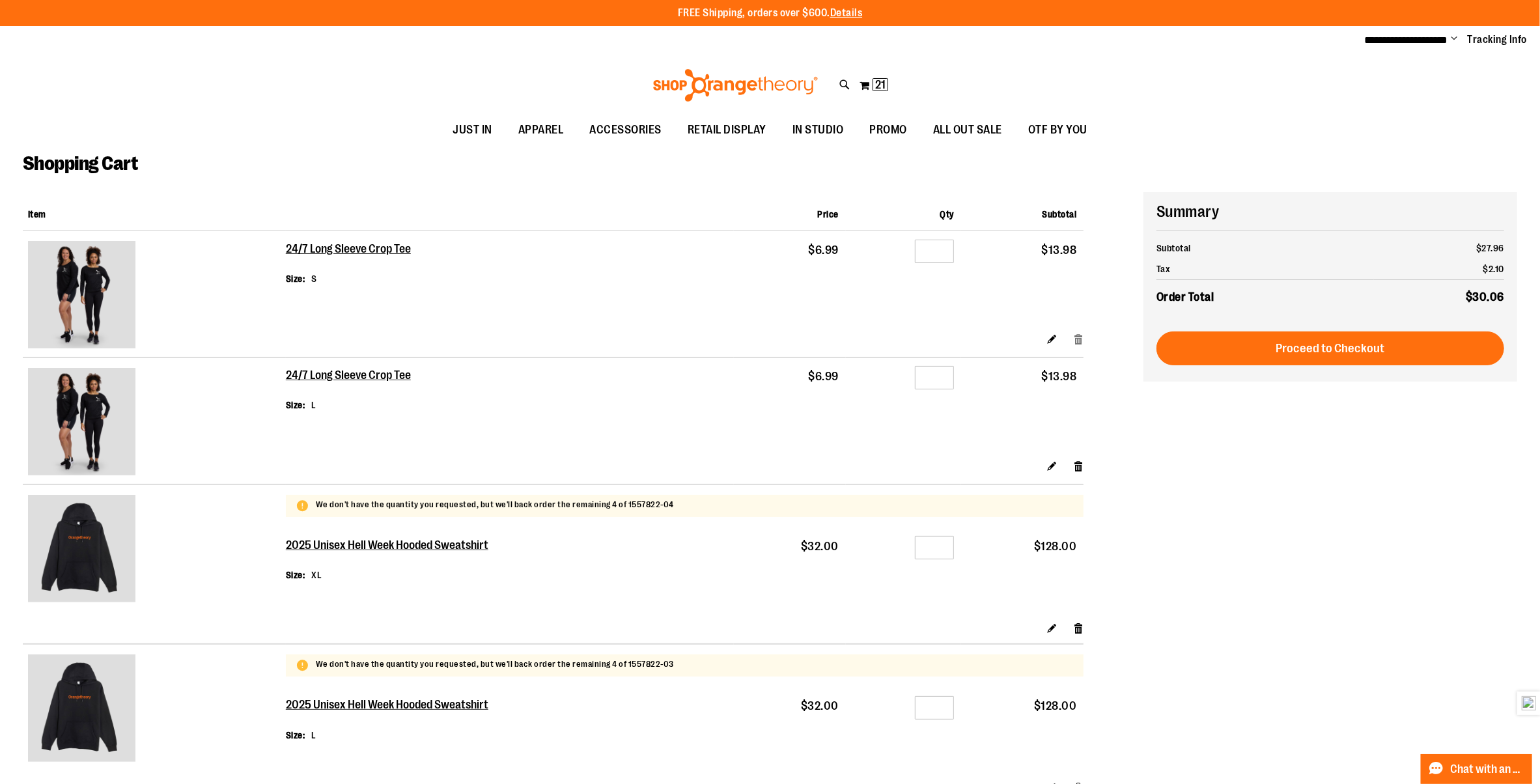
click at [1079, 339] on link "Remove item" at bounding box center [1078, 339] width 11 height 14
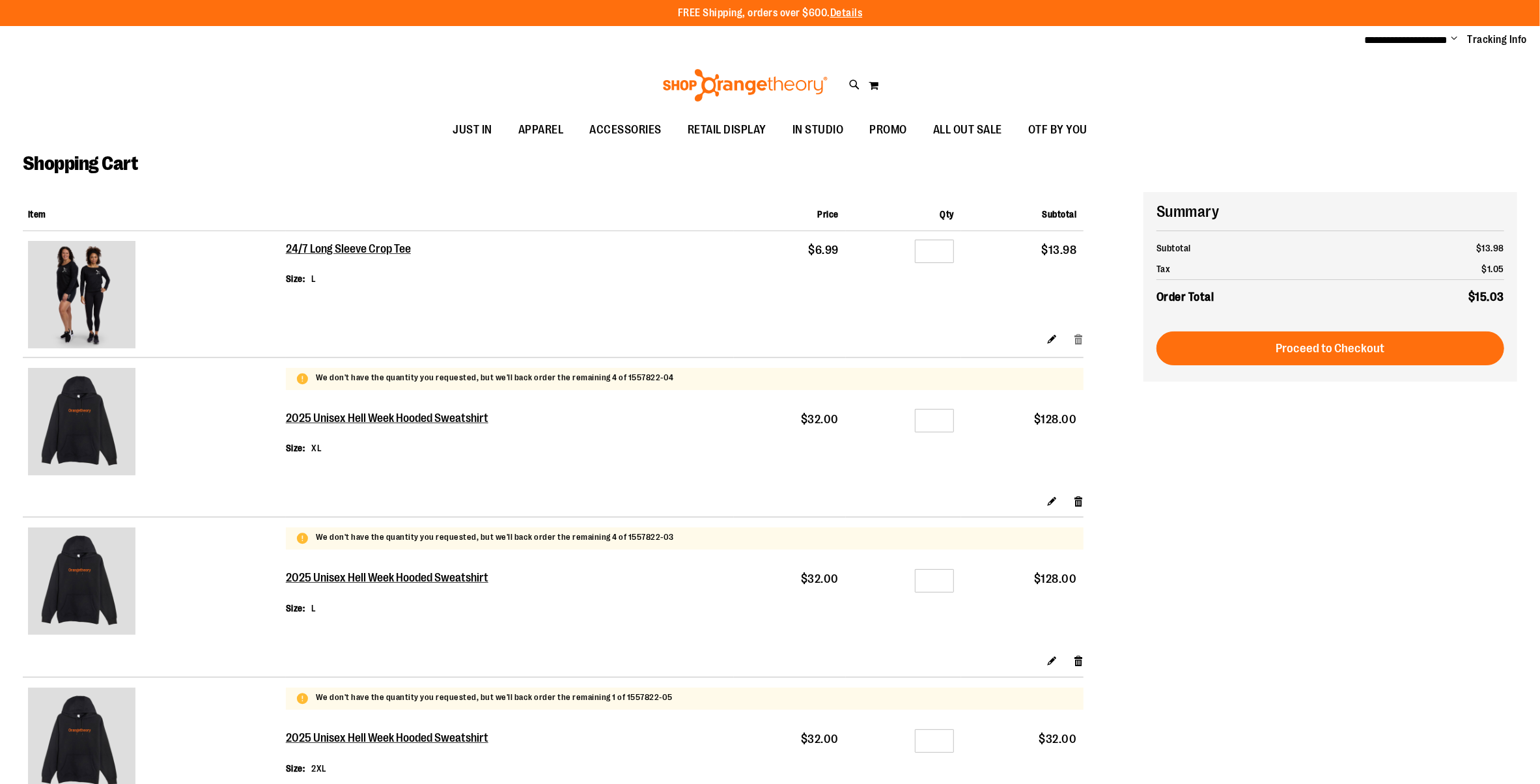
drag, startPoint x: 0, startPoint y: 0, endPoint x: 1079, endPoint y: 339, distance: 1131.0
click at [1079, 339] on link "Remove item" at bounding box center [1078, 339] width 11 height 14
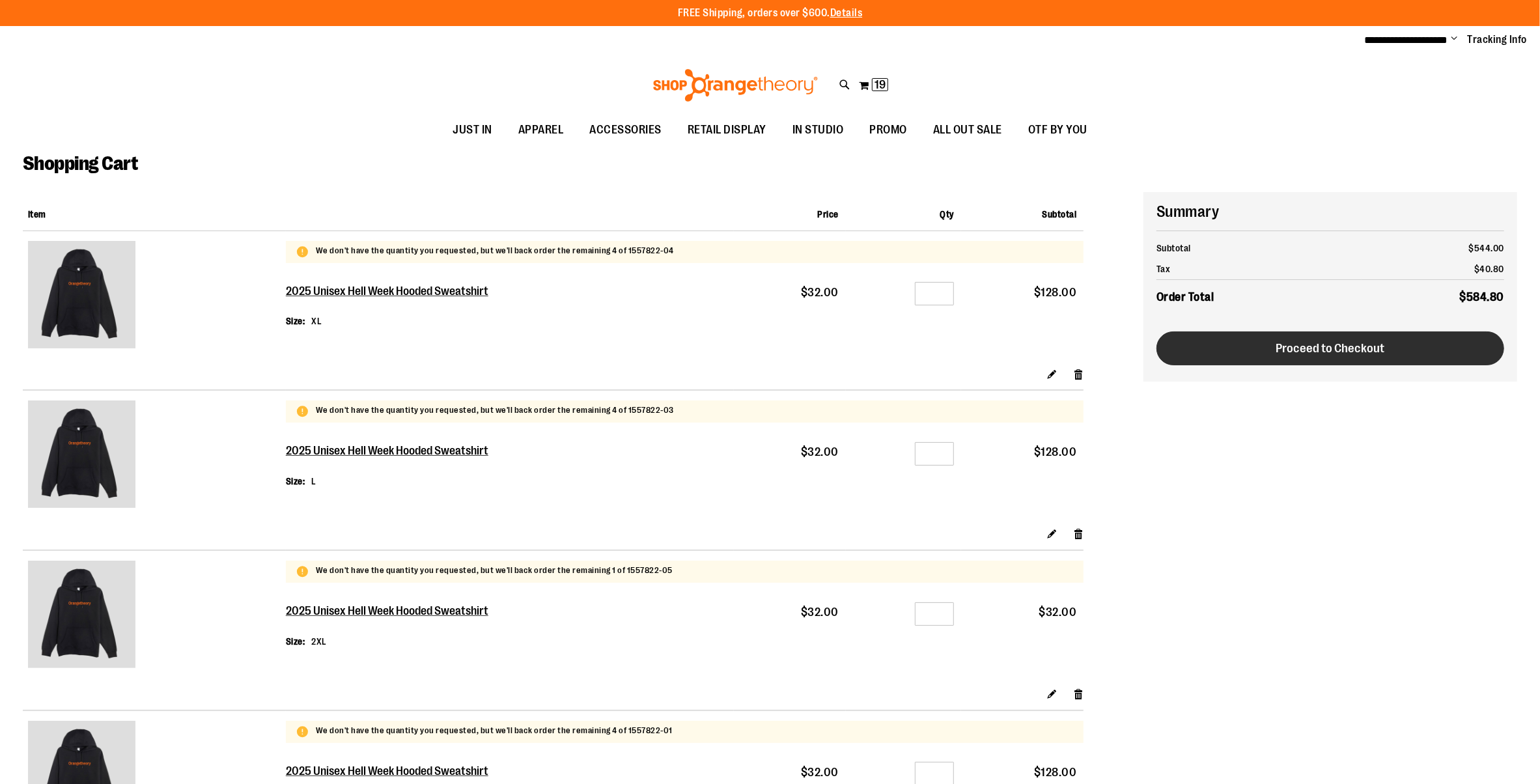
click at [1327, 341] on span "Proceed to Checkout" at bounding box center [1330, 348] width 109 height 15
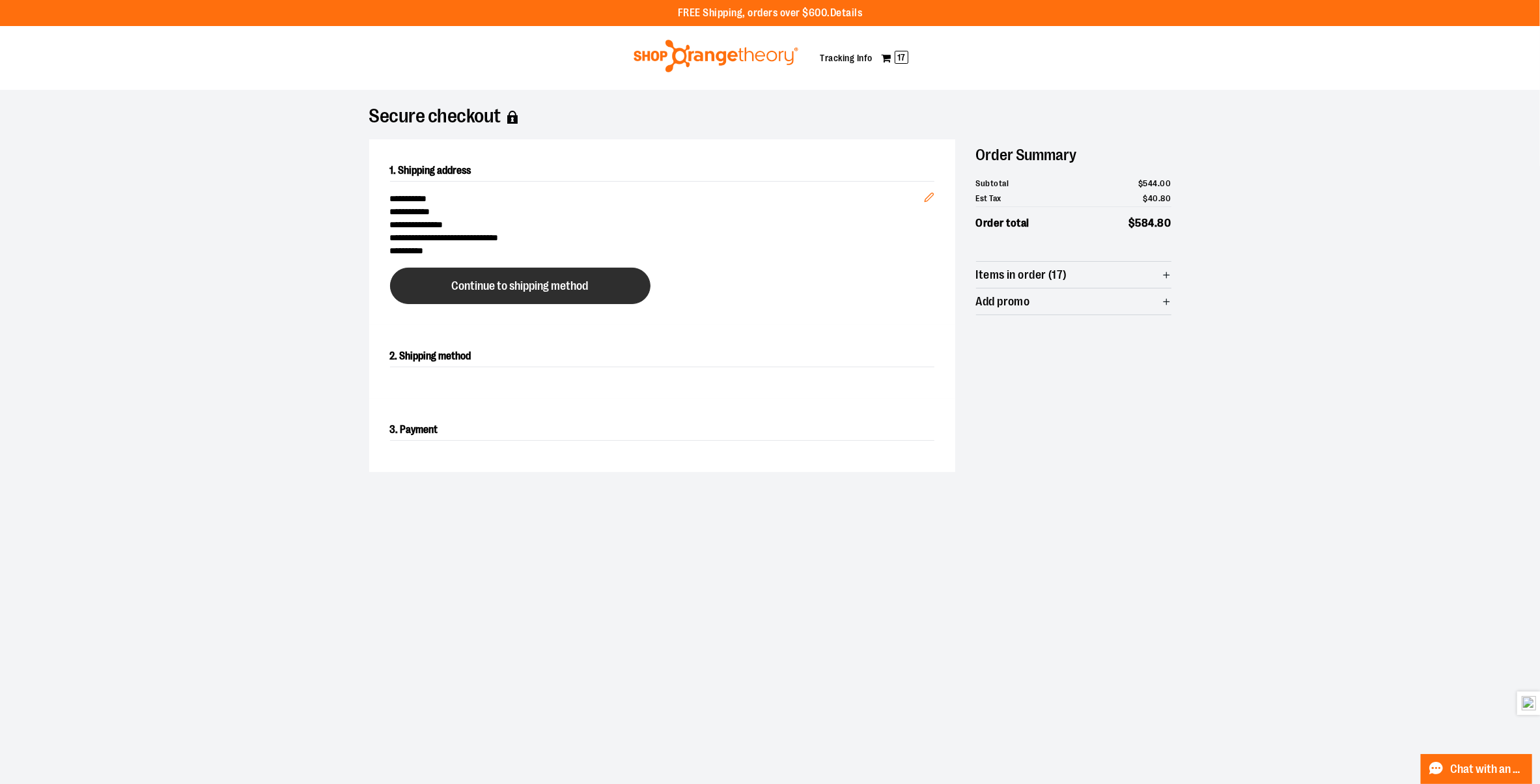
click at [563, 295] on button "Continue to shipping method" at bounding box center [521, 285] width 261 height 36
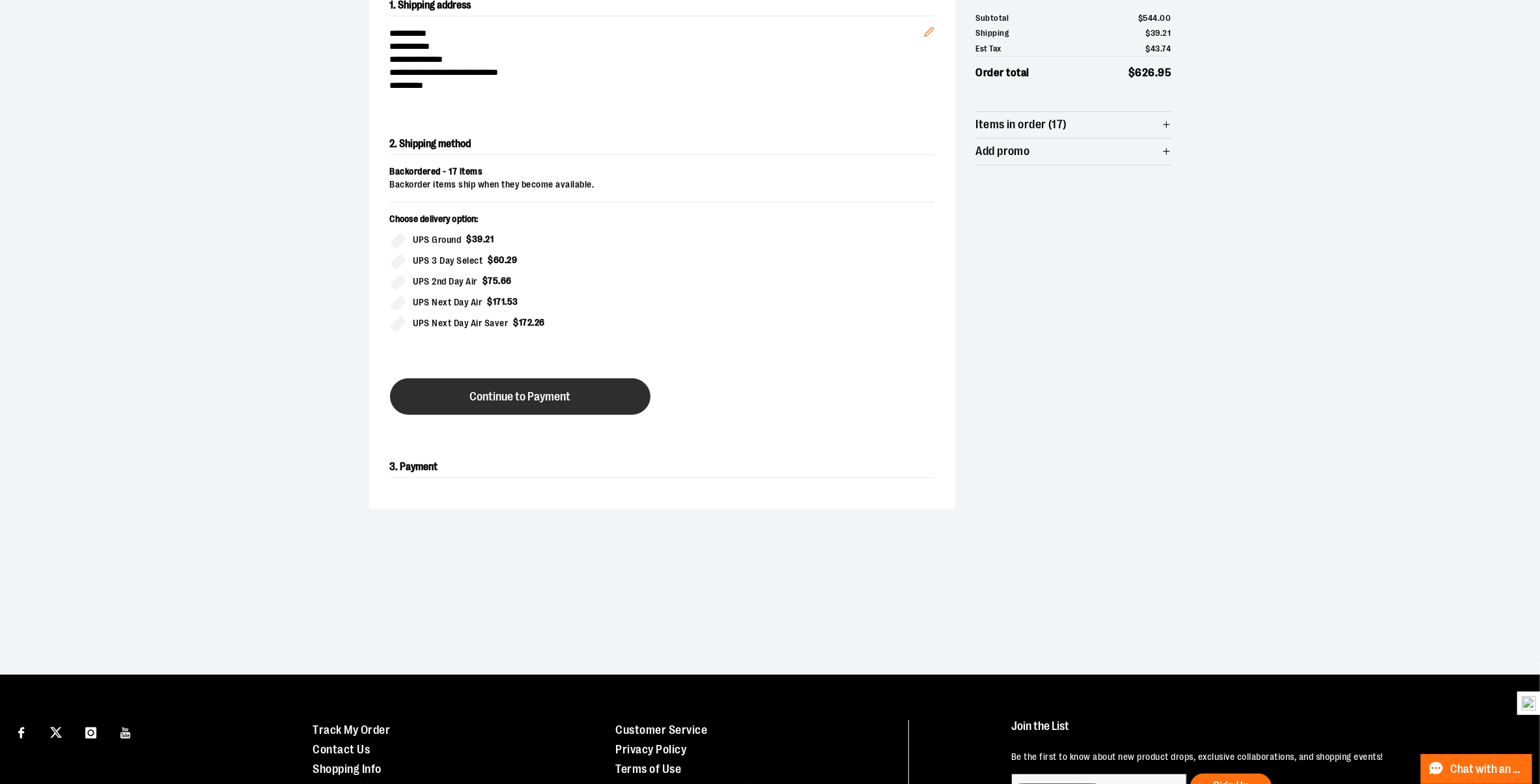
scroll to position [136, 0]
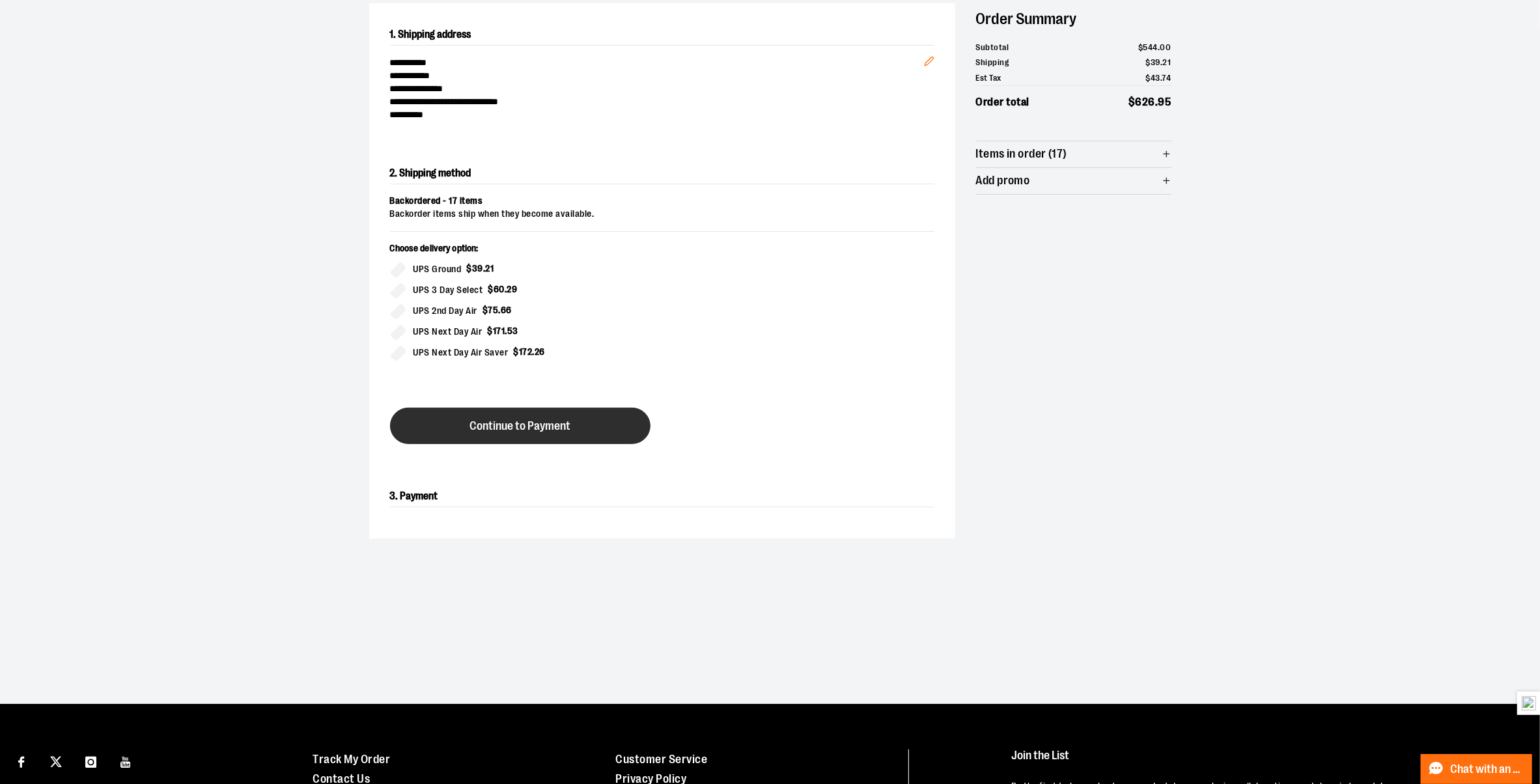
click at [570, 410] on button "Continue to Payment" at bounding box center [521, 425] width 261 height 36
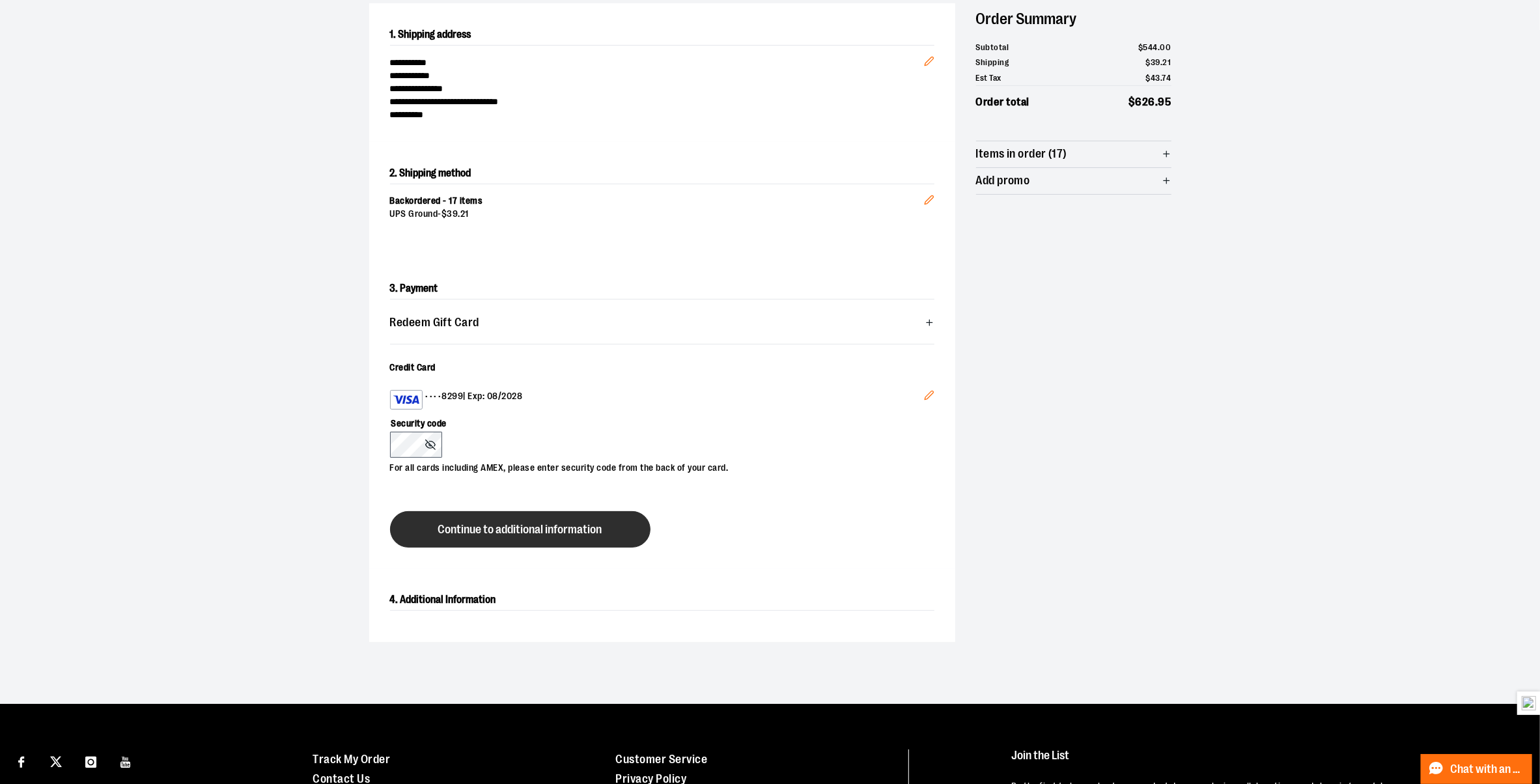
click at [498, 542] on button "Continue to additional information" at bounding box center [521, 528] width 261 height 36
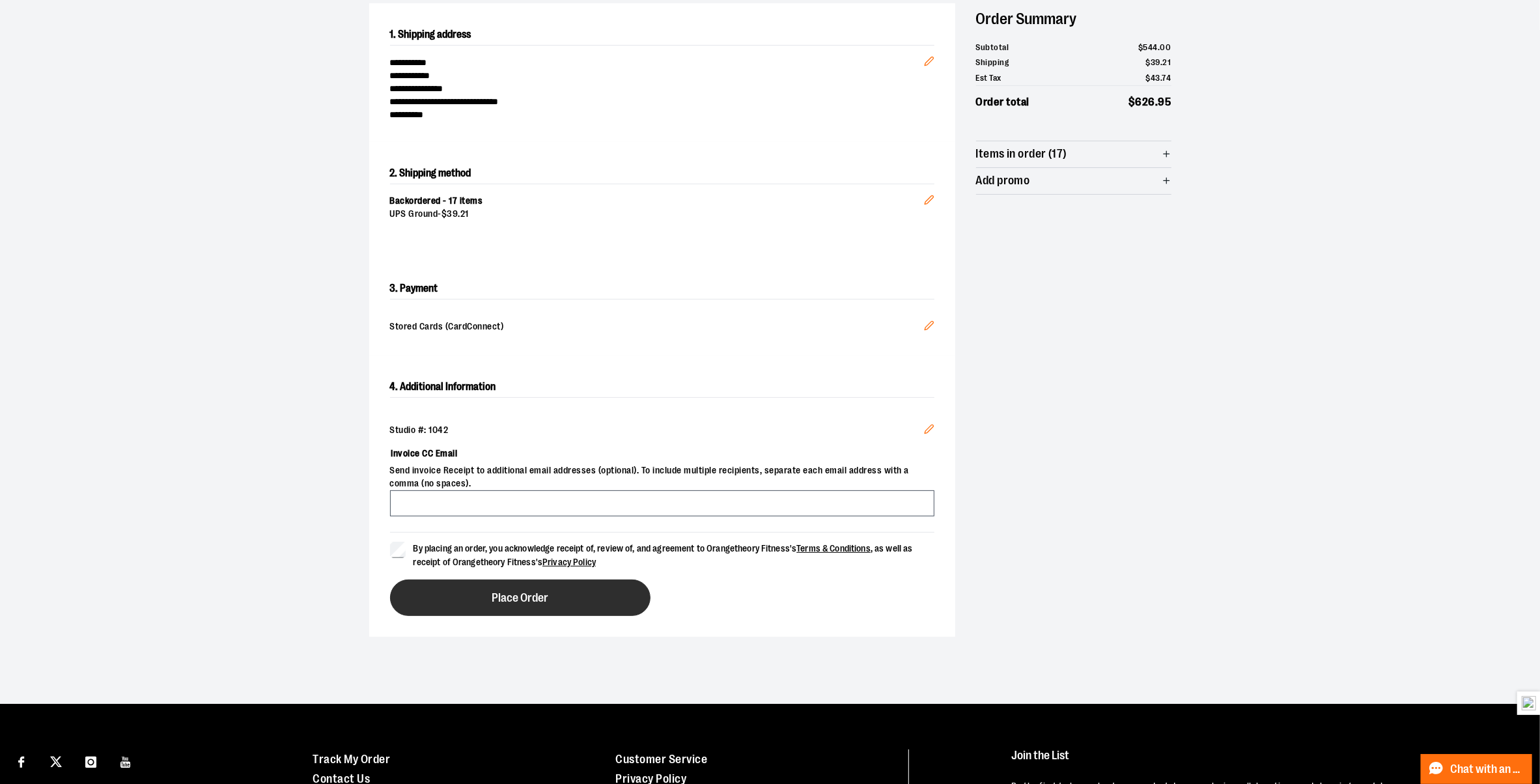
click at [460, 581] on button "Place Order" at bounding box center [521, 597] width 261 height 36
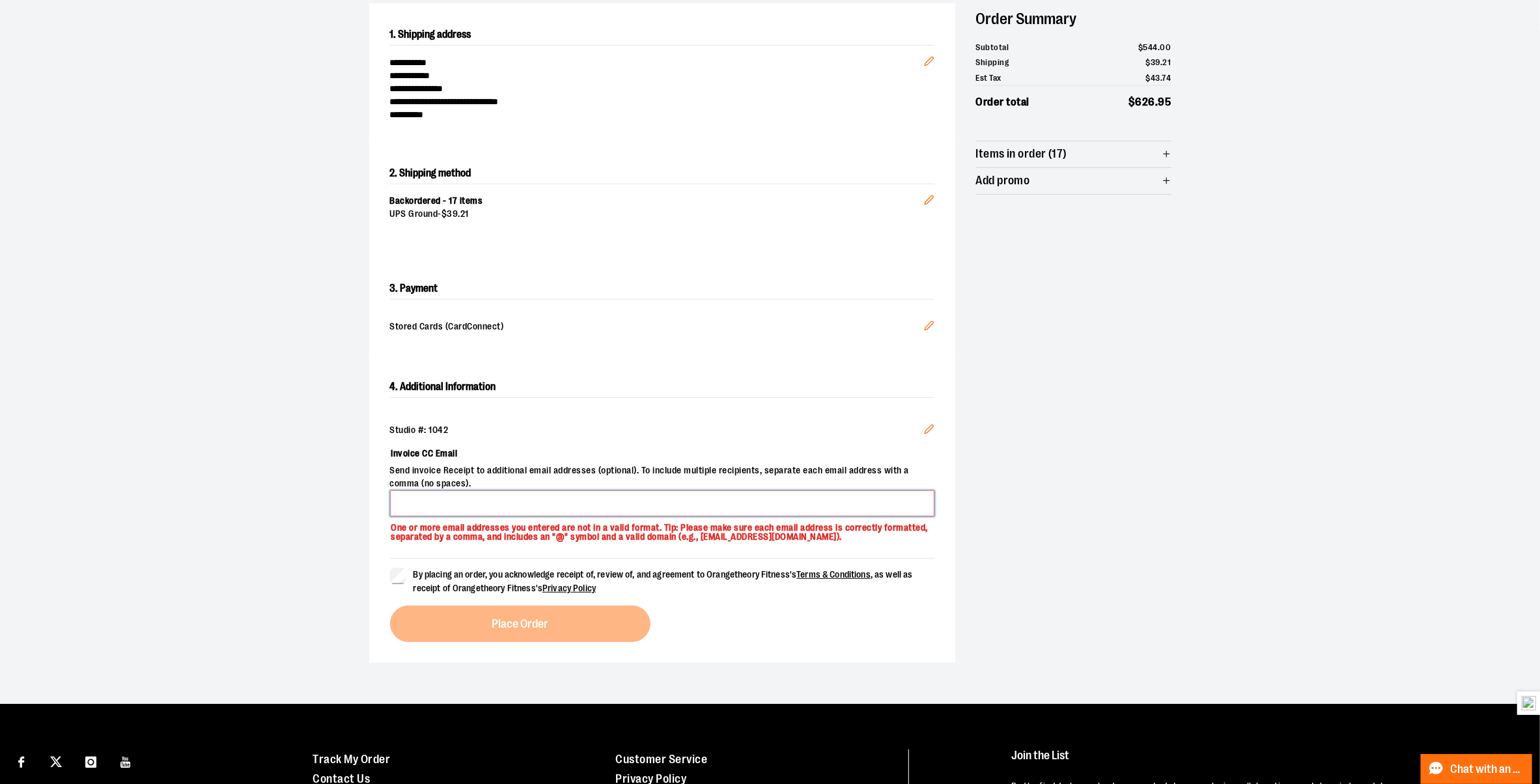
click at [507, 514] on input "Invoice CC Email" at bounding box center [662, 503] width 544 height 26
type input "**********"
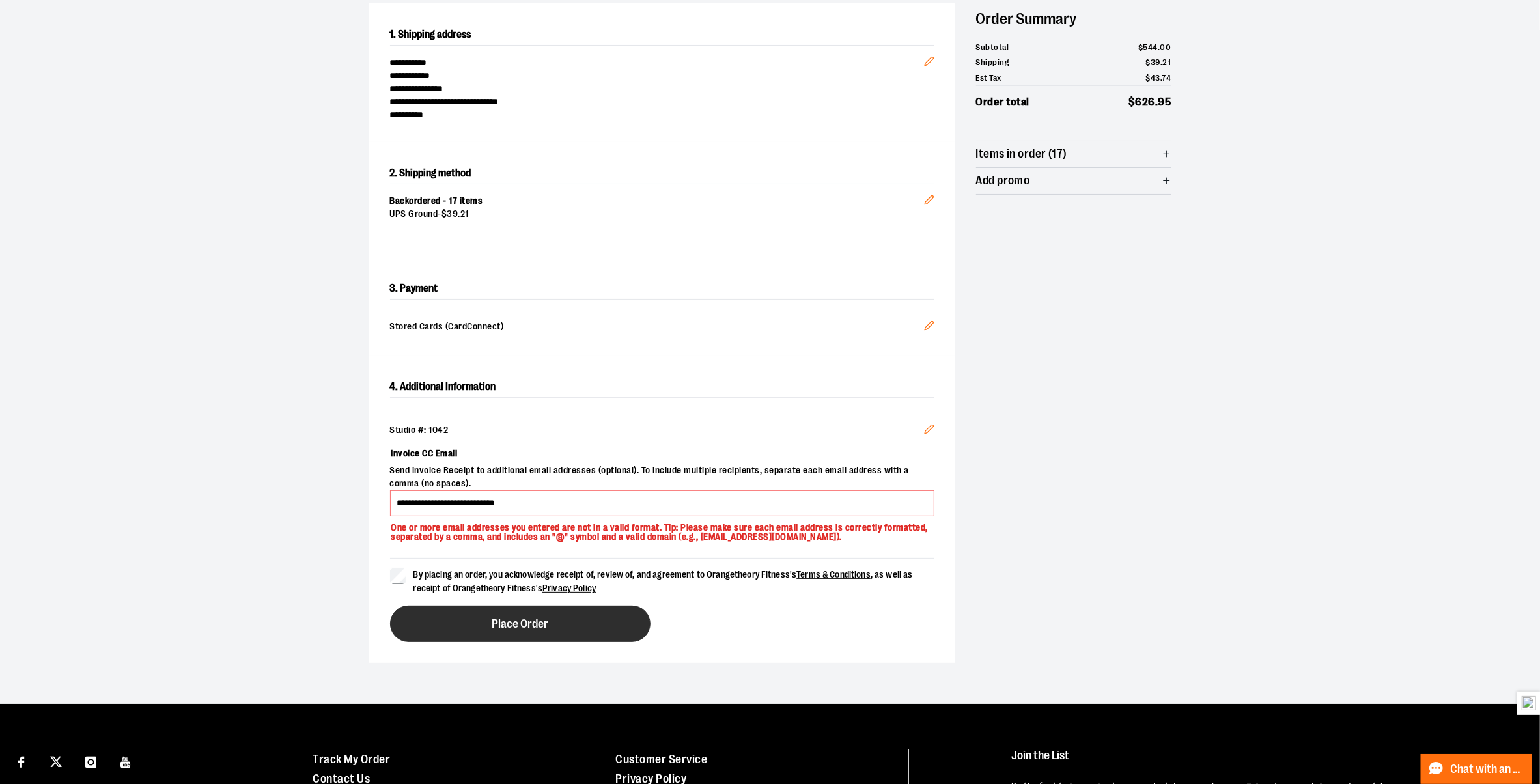
click at [435, 617] on button "Place Order" at bounding box center [521, 623] width 261 height 36
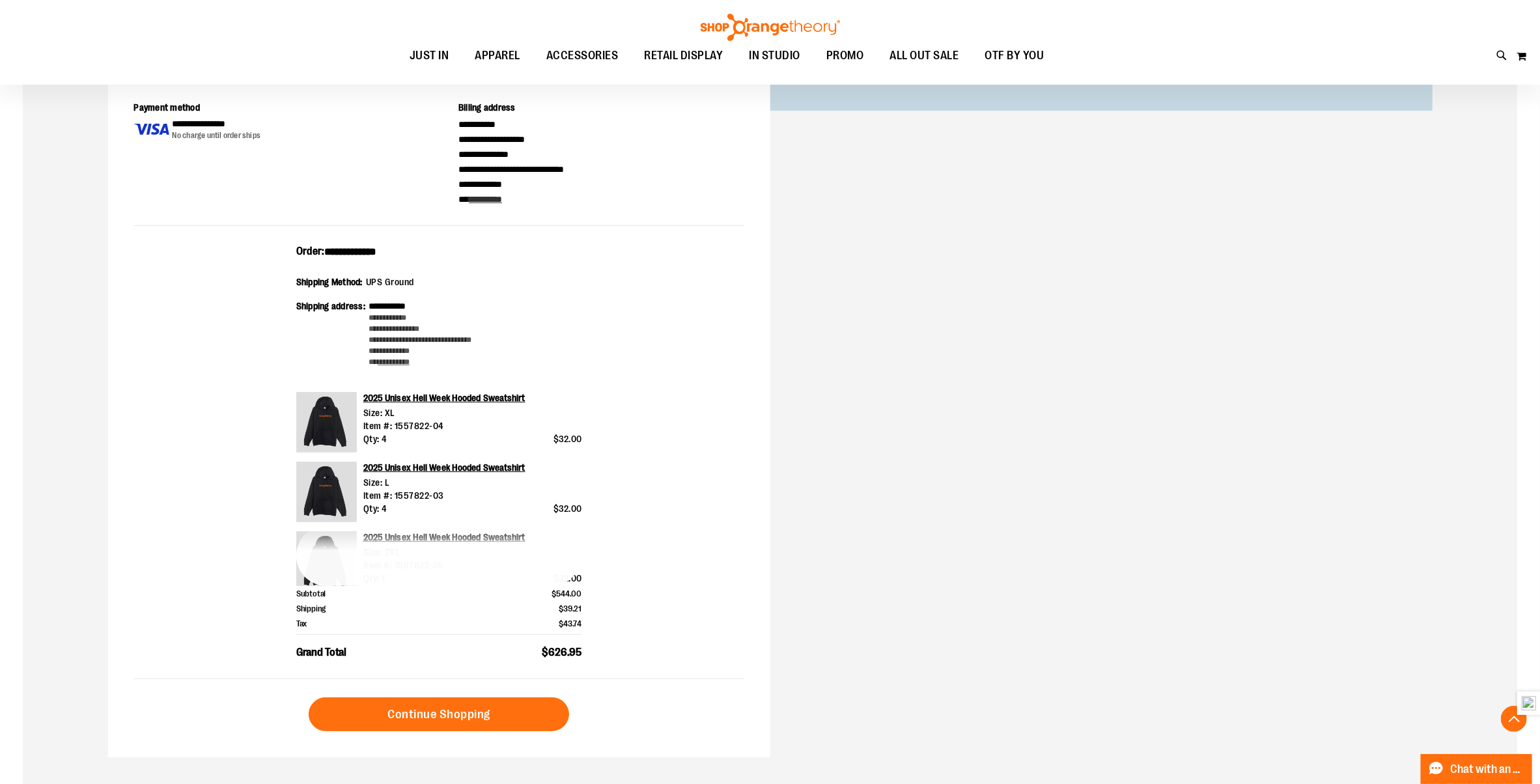
scroll to position [465, 0]
